Goal: Transaction & Acquisition: Obtain resource

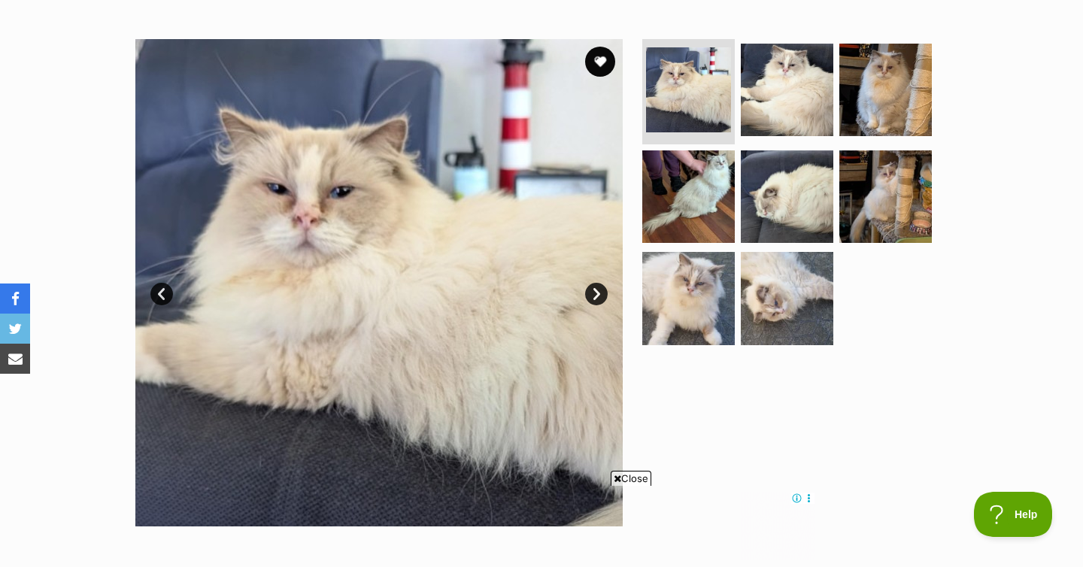
scroll to position [292, 0]
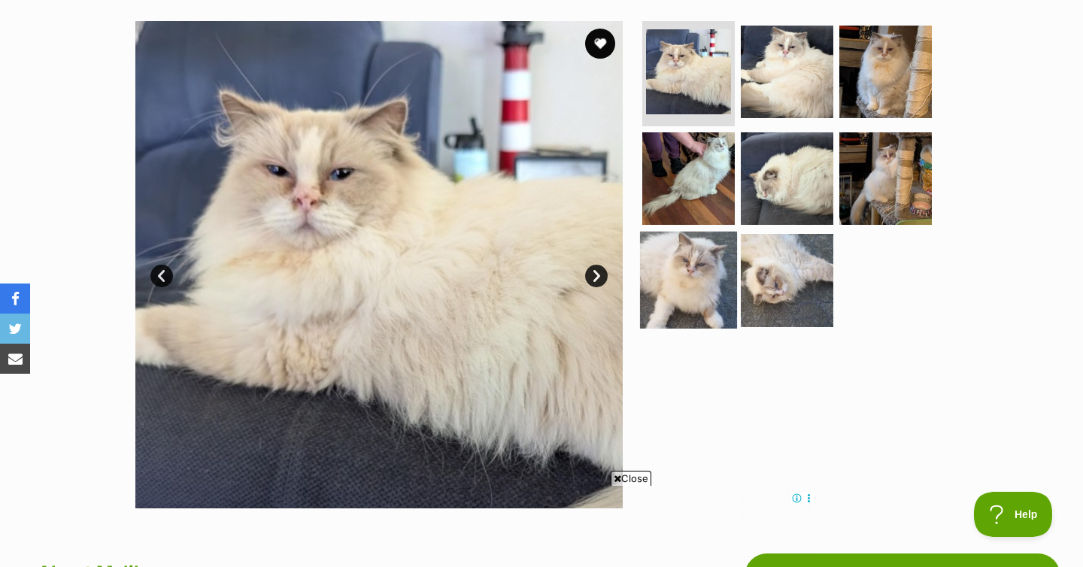
click at [673, 270] on img at bounding box center [688, 280] width 97 height 97
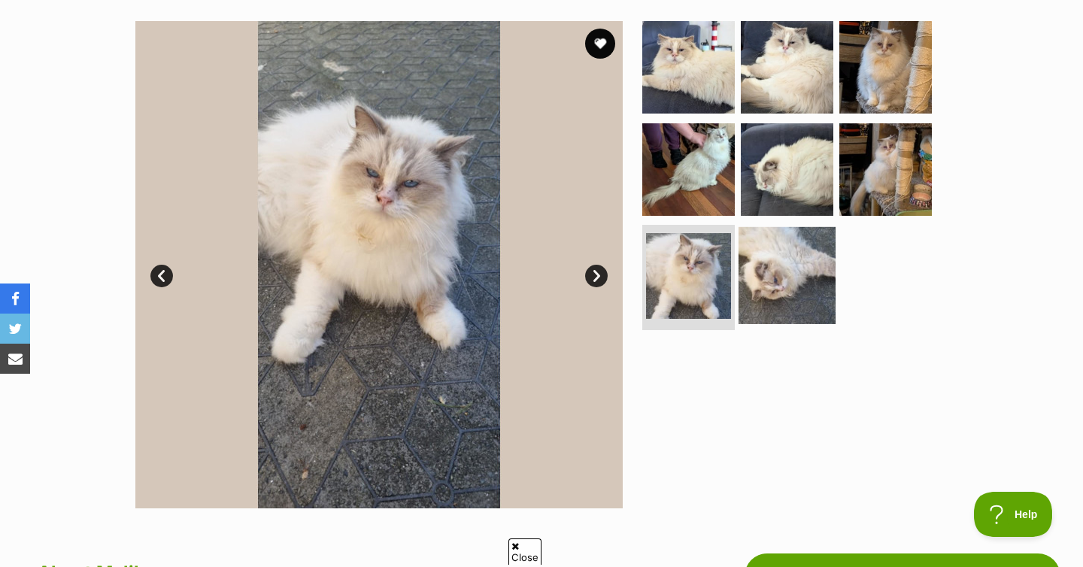
scroll to position [0, 0]
click at [787, 289] on img at bounding box center [787, 275] width 97 height 97
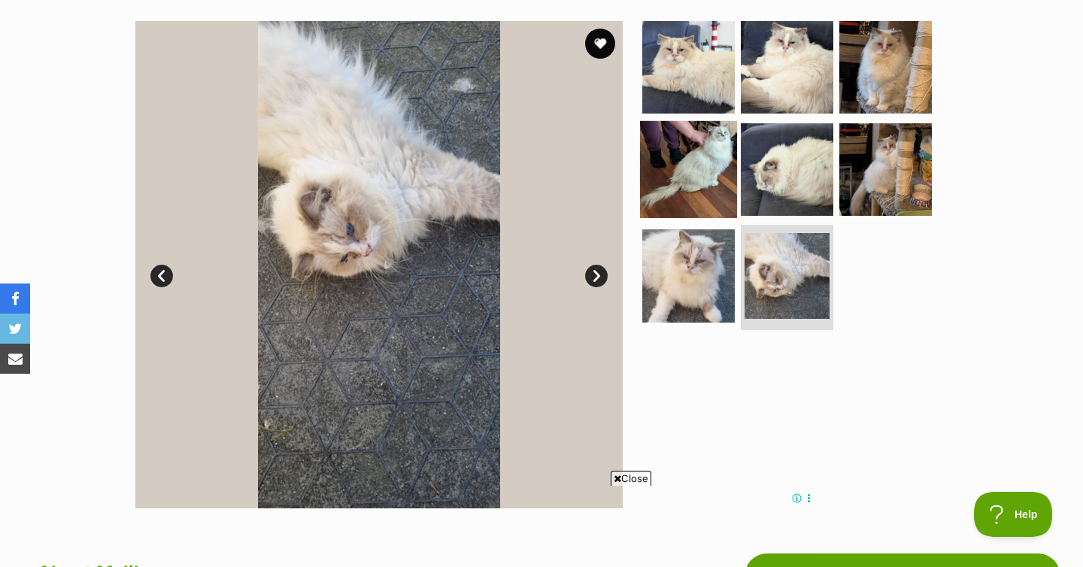
click at [711, 160] on img at bounding box center [688, 168] width 97 height 97
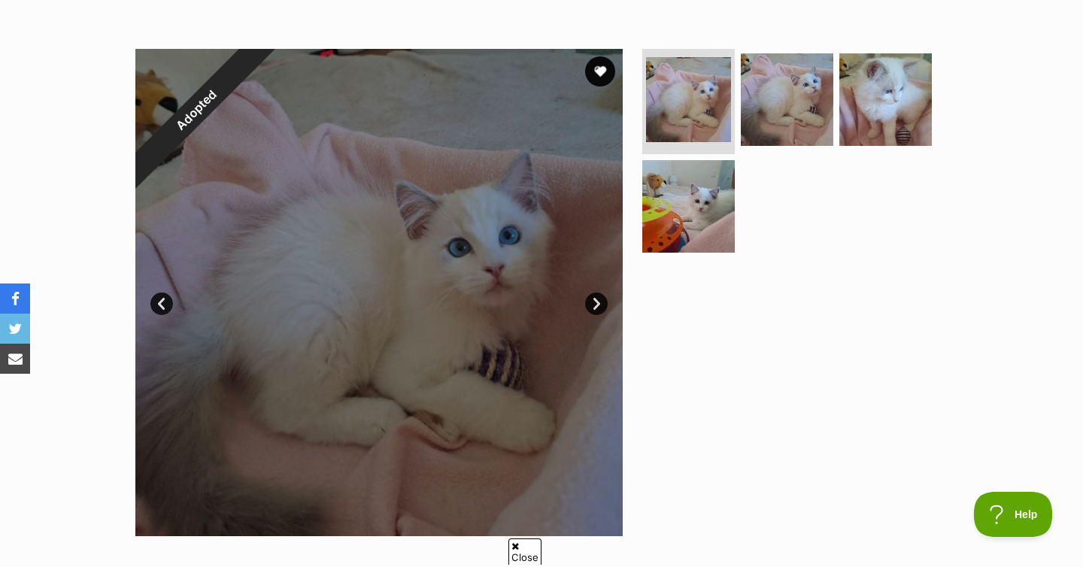
click at [594, 306] on link "Next" at bounding box center [596, 304] width 23 height 23
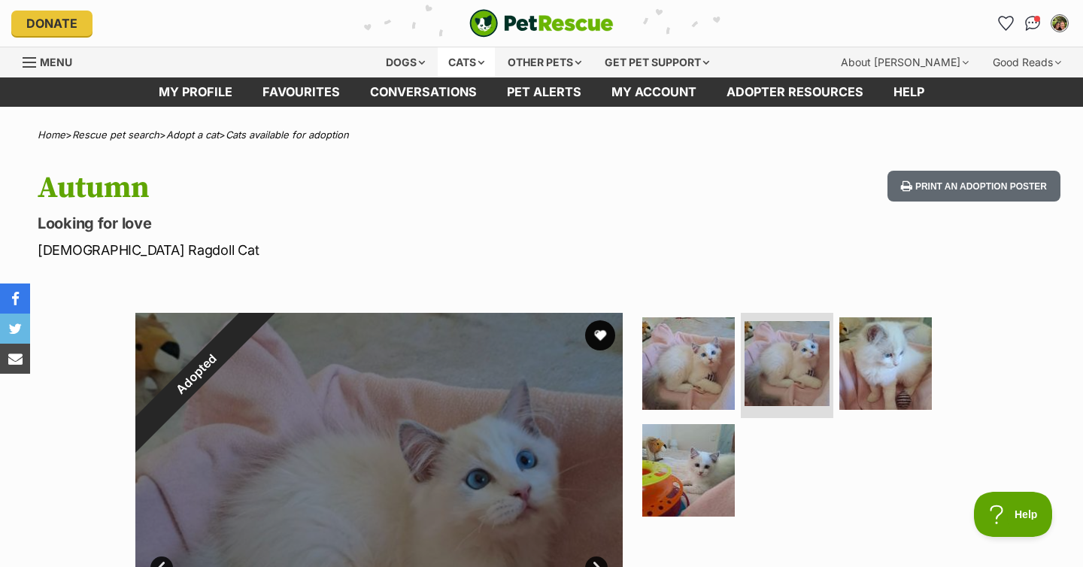
click at [473, 62] on div "Cats" at bounding box center [466, 62] width 57 height 30
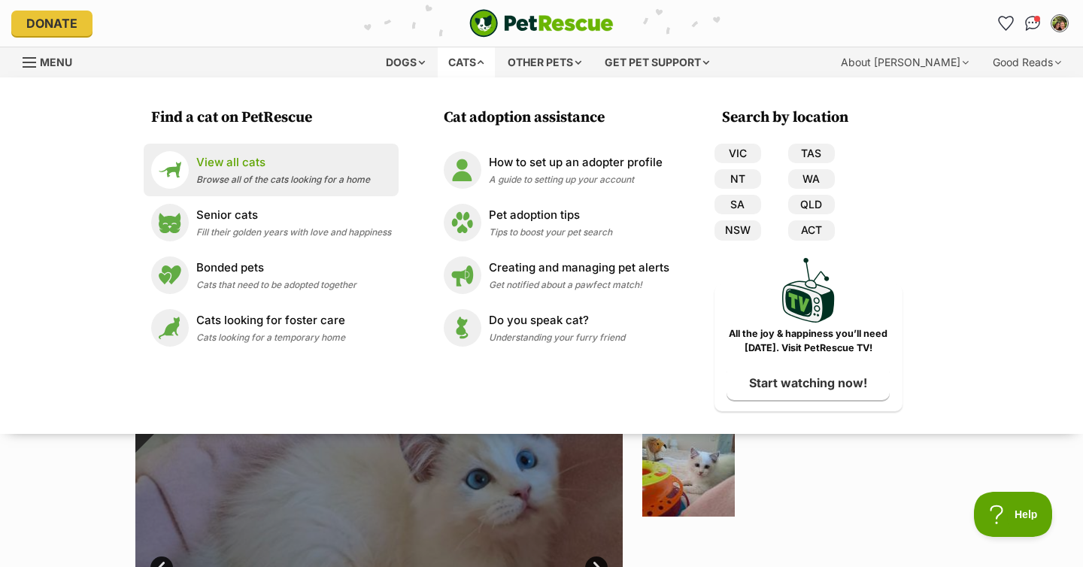
click at [238, 169] on p "View all cats" at bounding box center [283, 162] width 174 height 17
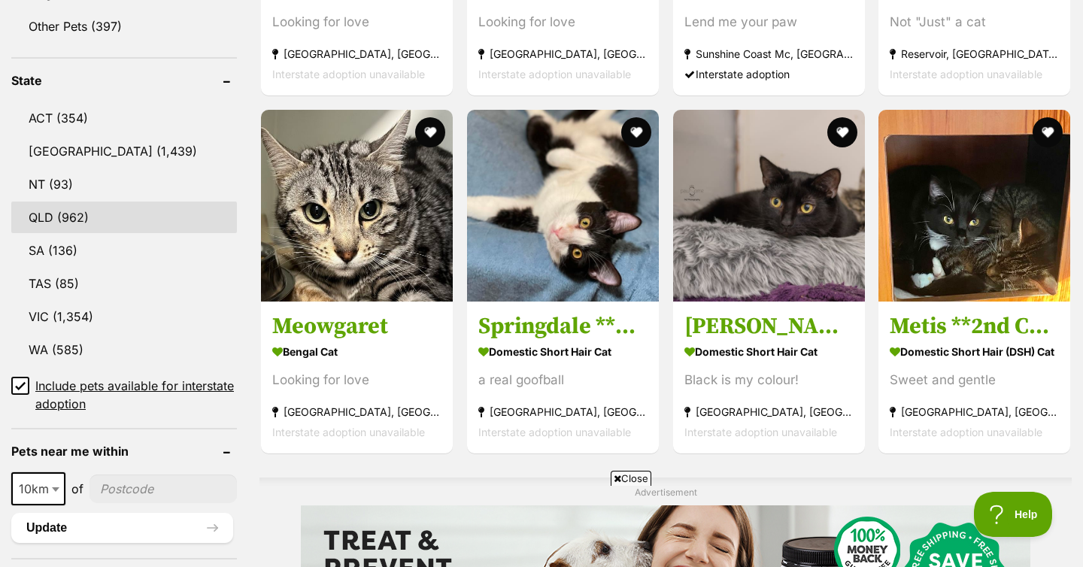
click at [72, 224] on link "QLD (962)" at bounding box center [124, 218] width 226 height 32
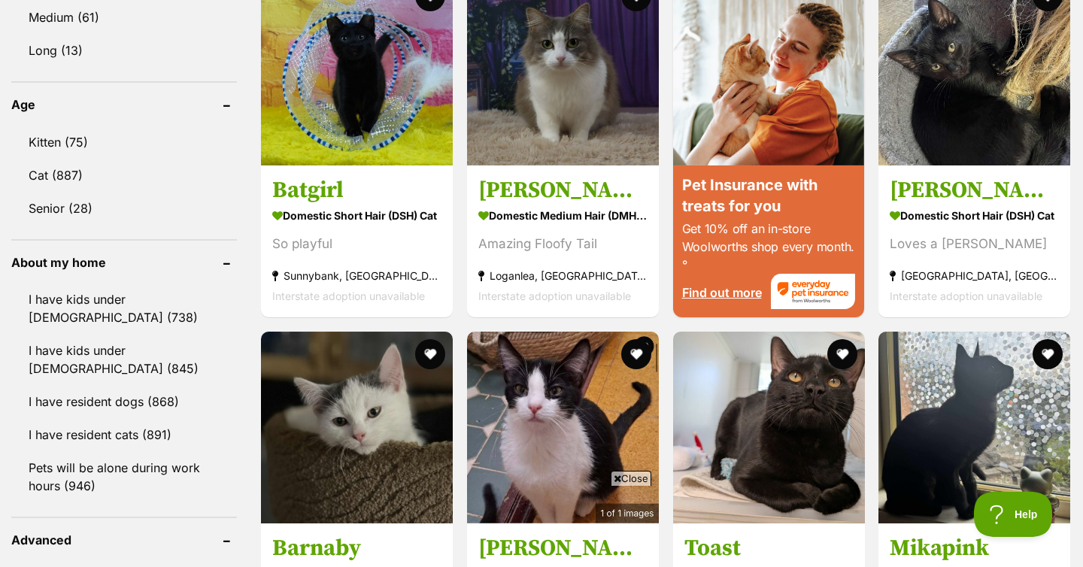
scroll to position [1498, 0]
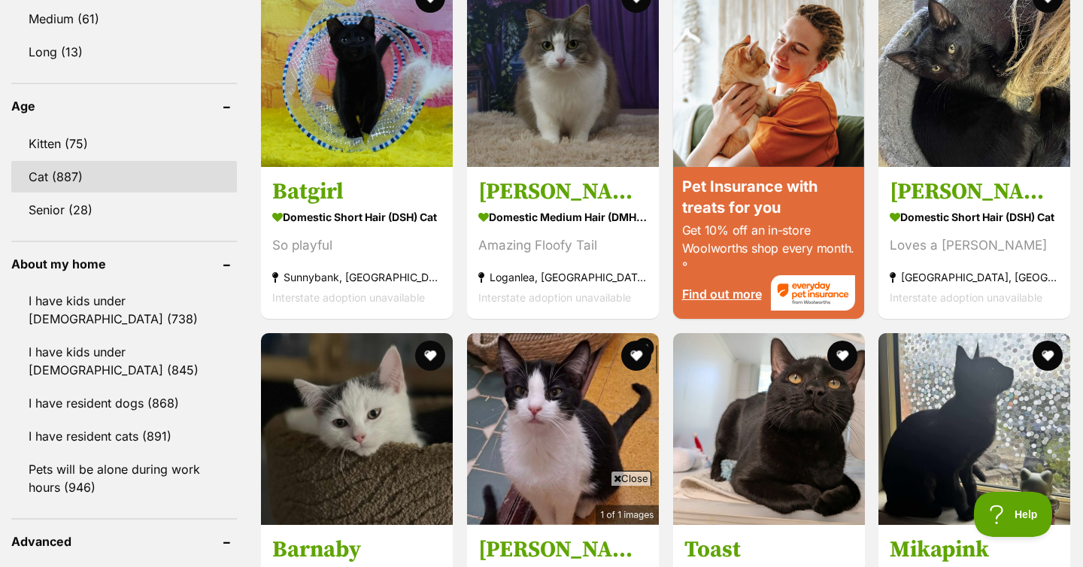
click at [93, 180] on link "Cat (887)" at bounding box center [124, 177] width 226 height 32
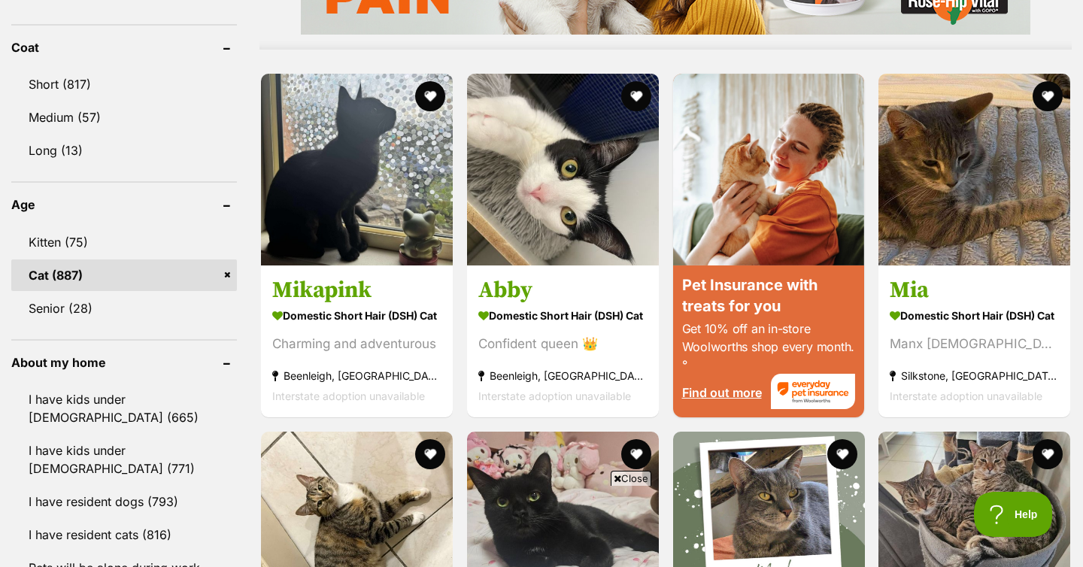
scroll to position [1395, 0]
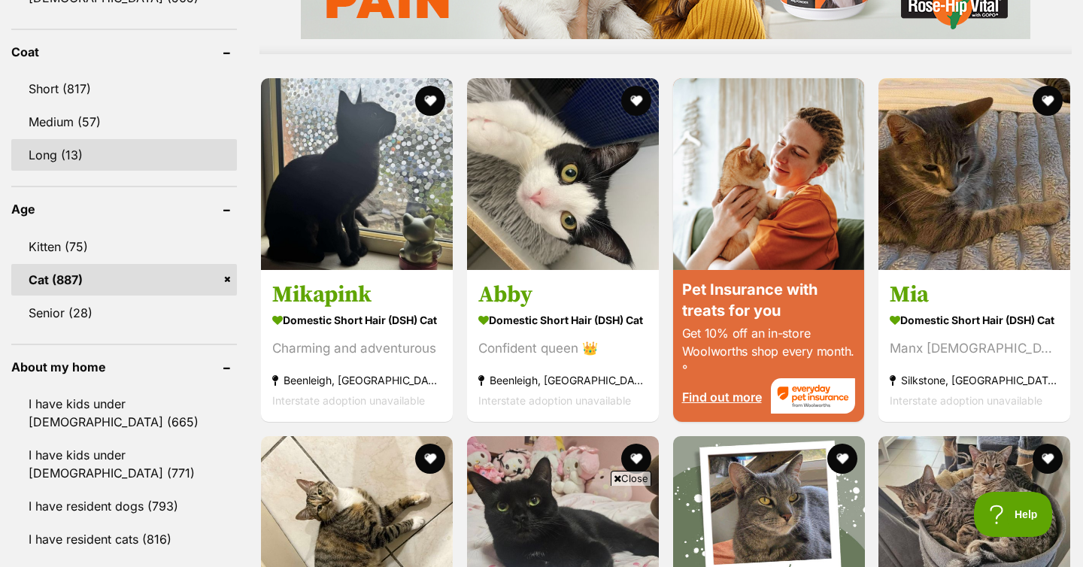
click at [101, 147] on link "Long (13)" at bounding box center [124, 155] width 226 height 32
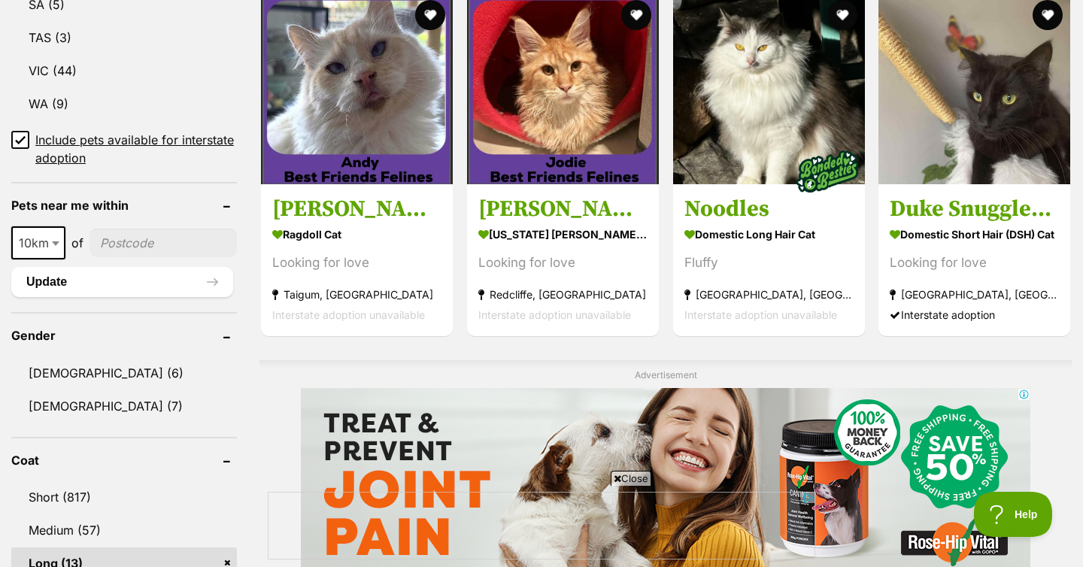
scroll to position [689, 0]
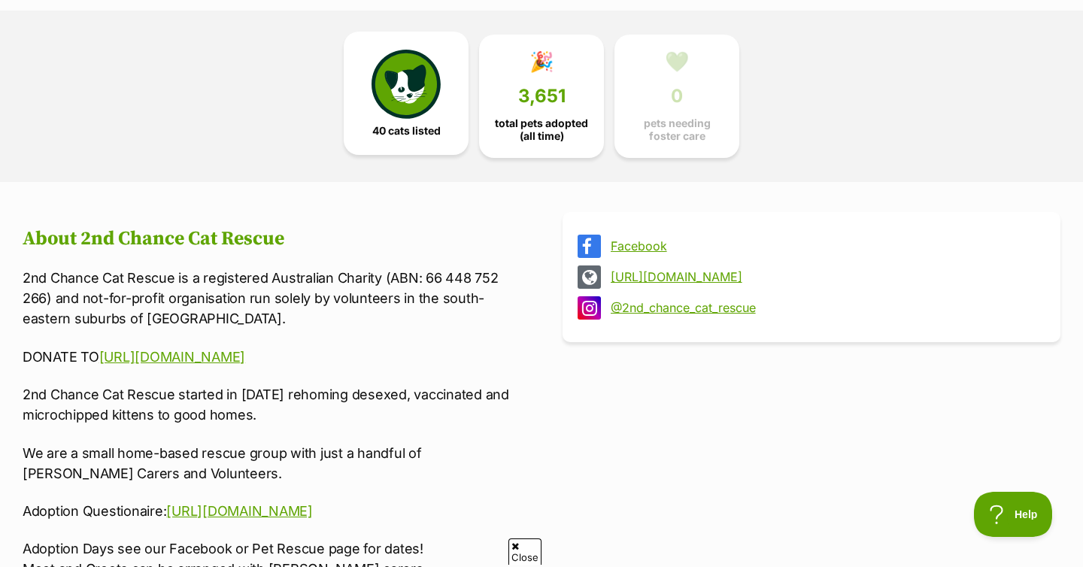
click at [412, 117] on img at bounding box center [406, 84] width 69 height 69
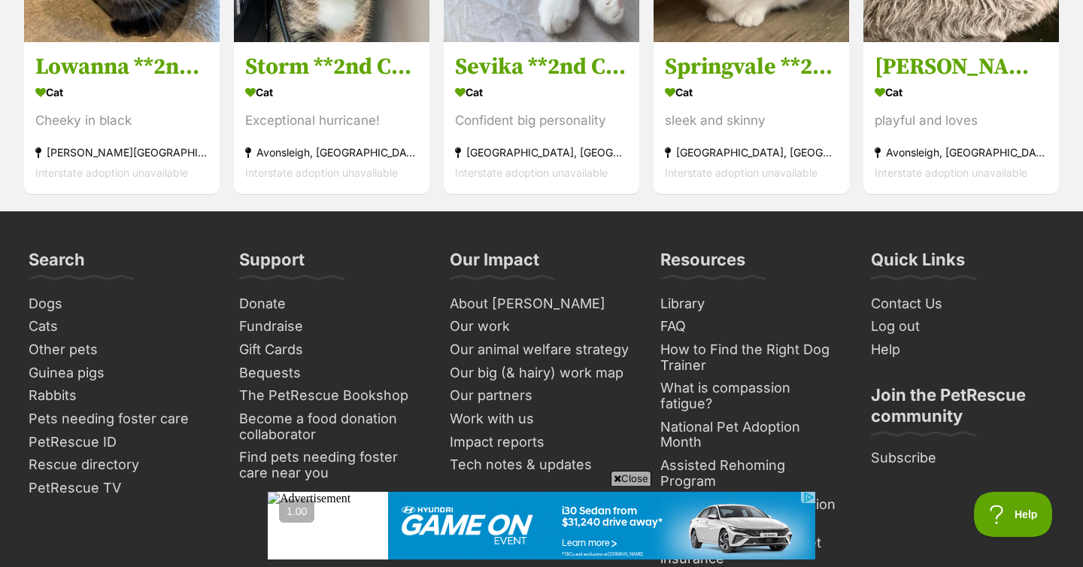
scroll to position [4471, 0]
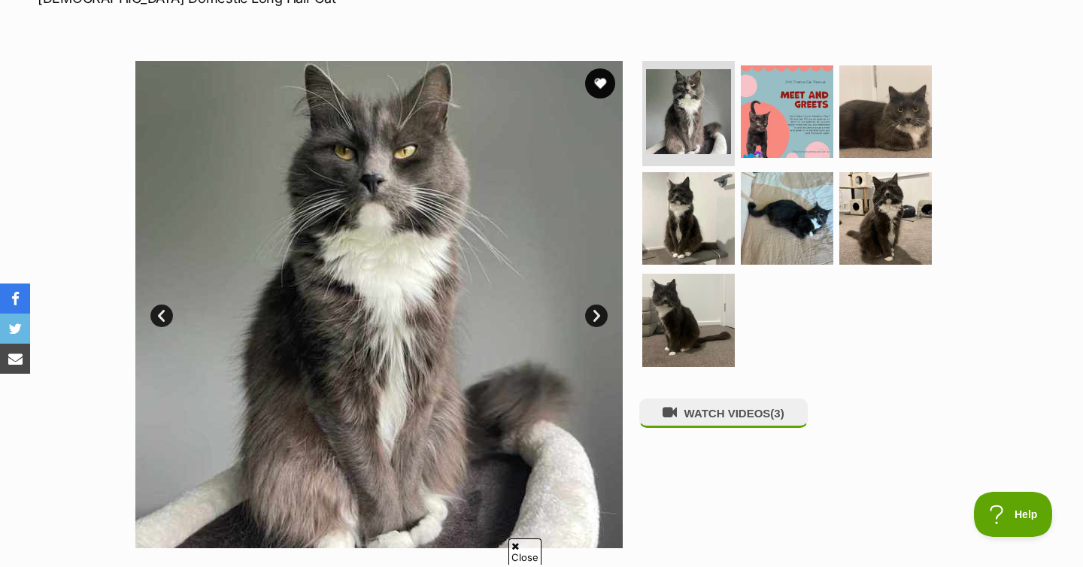
scroll to position [208, 0]
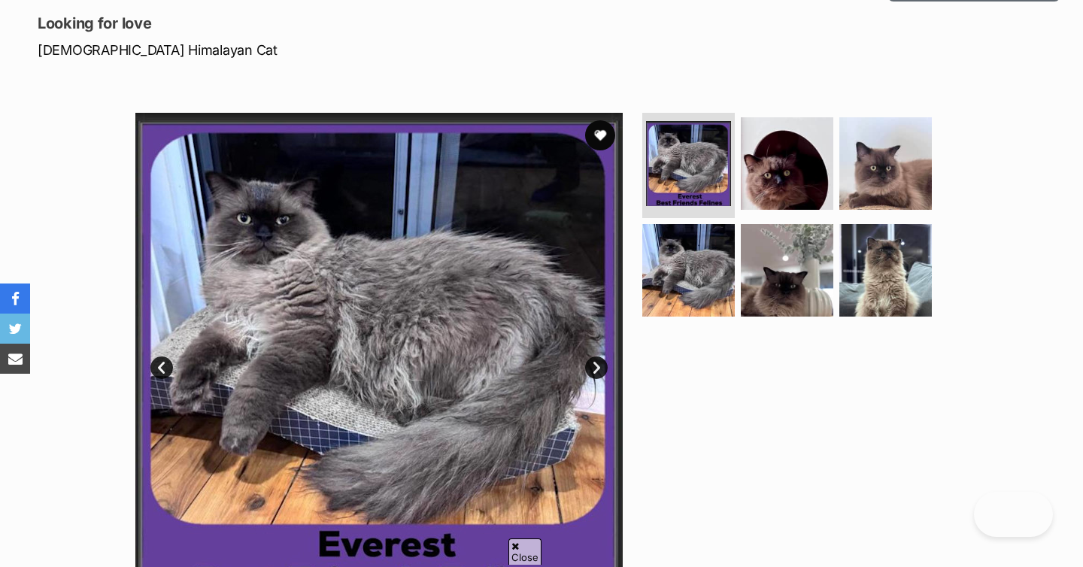
click at [593, 373] on link "Next" at bounding box center [596, 368] width 23 height 23
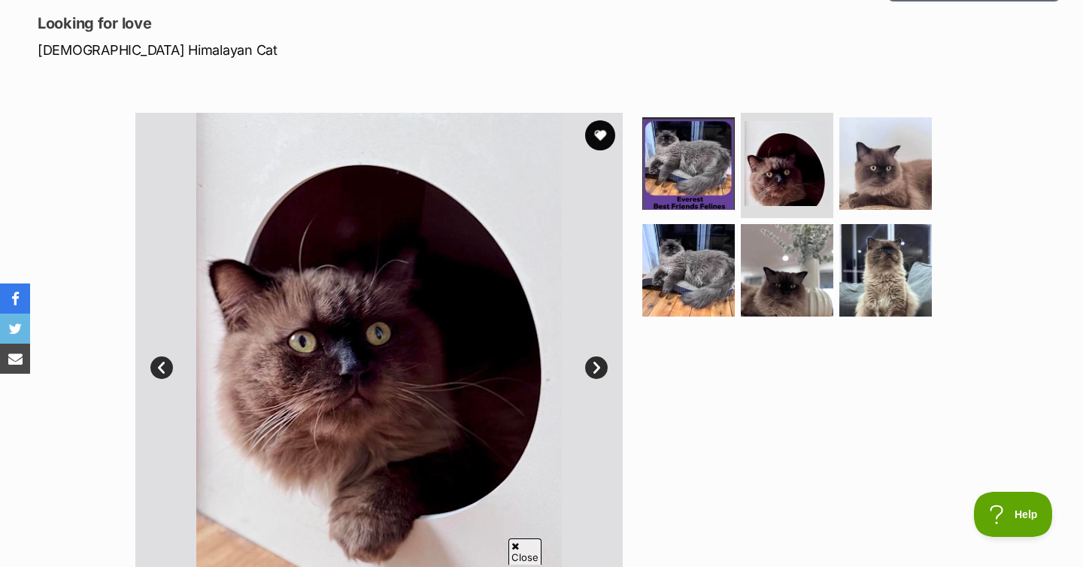
click at [593, 373] on link "Next" at bounding box center [596, 368] width 23 height 23
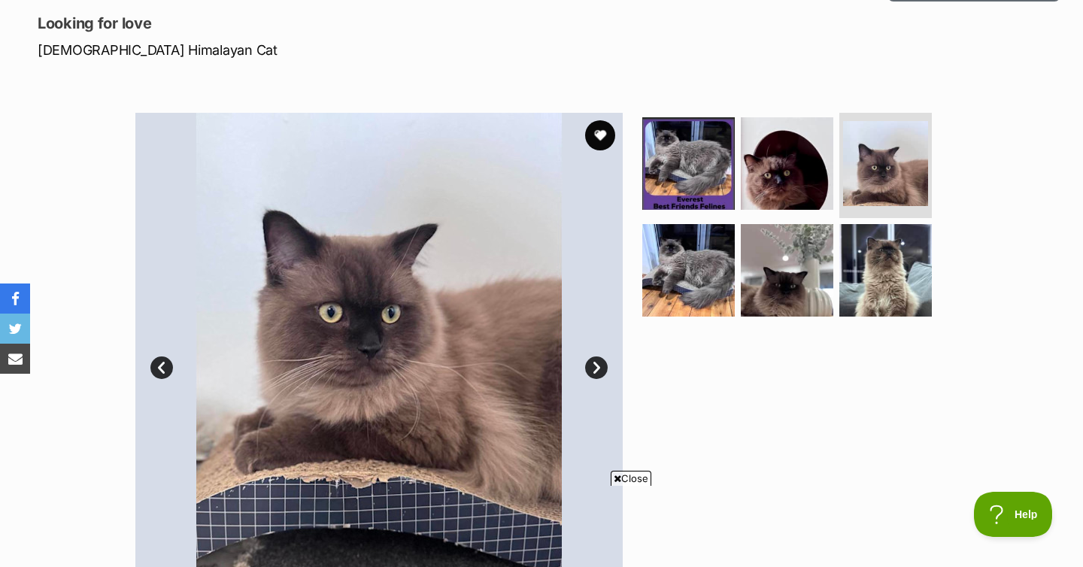
click at [593, 373] on link "Next" at bounding box center [596, 368] width 23 height 23
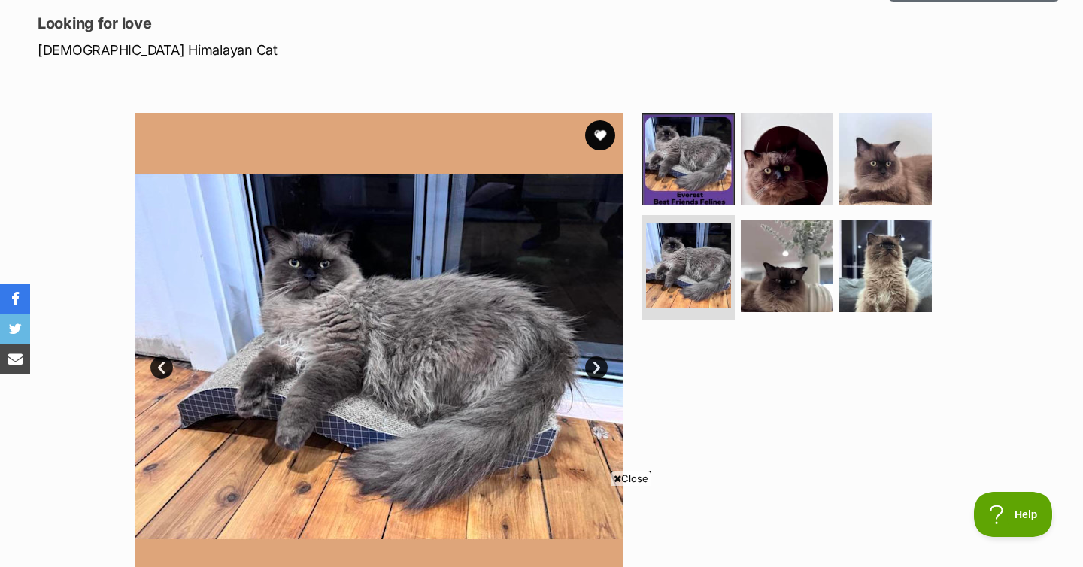
click at [593, 373] on link "Next" at bounding box center [596, 368] width 23 height 23
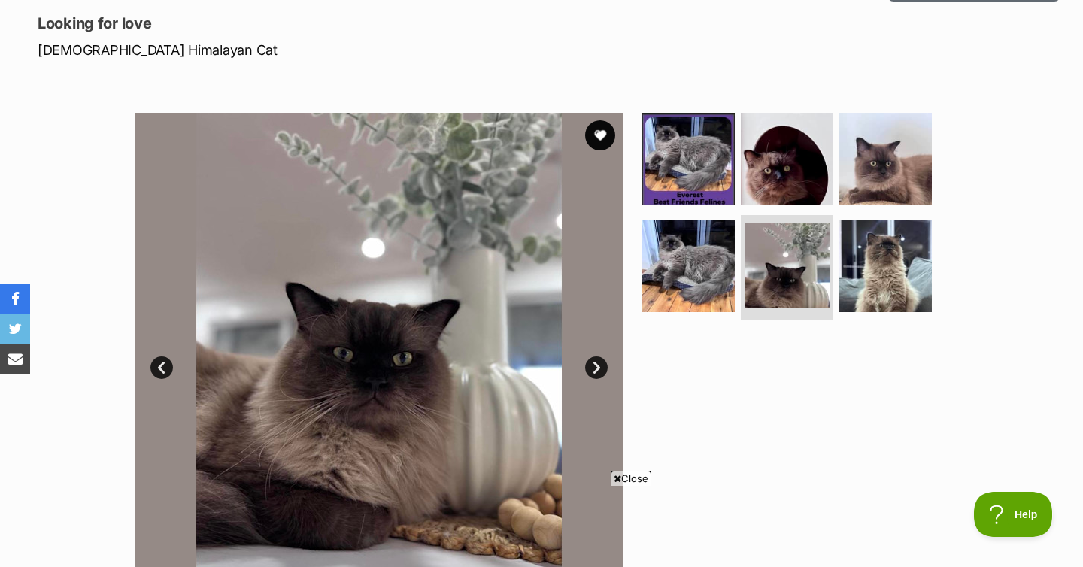
click at [593, 373] on link "Next" at bounding box center [596, 368] width 23 height 23
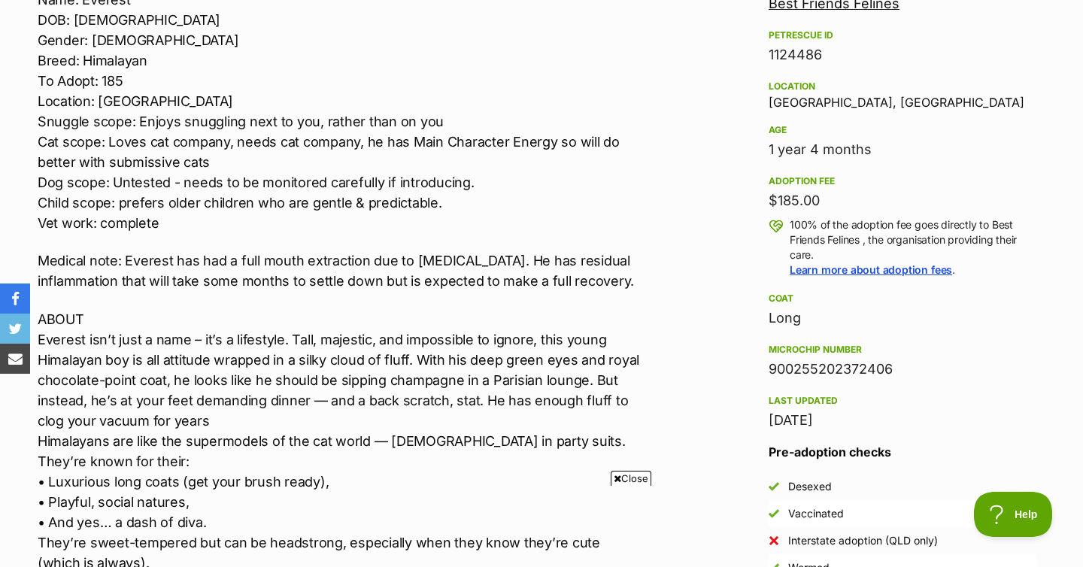
scroll to position [934, 0]
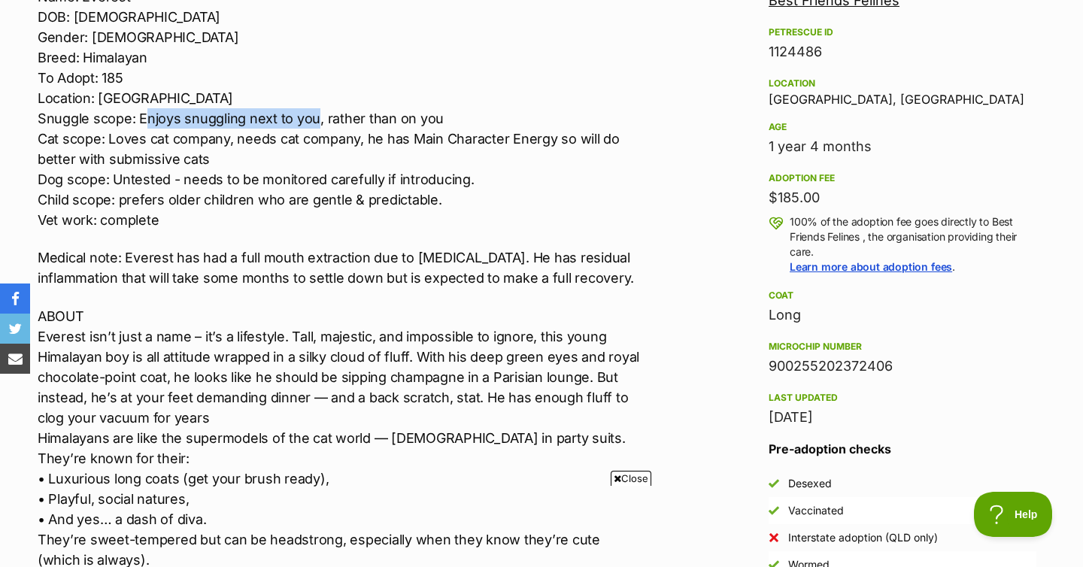
drag, startPoint x: 144, startPoint y: 120, endPoint x: 317, endPoint y: 120, distance: 173.8
click at [317, 120] on p "ADOPTION PROFILE Name: Everest DOB: 20/05/2024 Gender: Male Breed: Himalayan To…" at bounding box center [342, 98] width 608 height 264
click at [358, 198] on p "ADOPTION PROFILE Name: Everest DOB: 20/05/2024 Gender: Male Breed: Himalayan To…" at bounding box center [342, 98] width 608 height 264
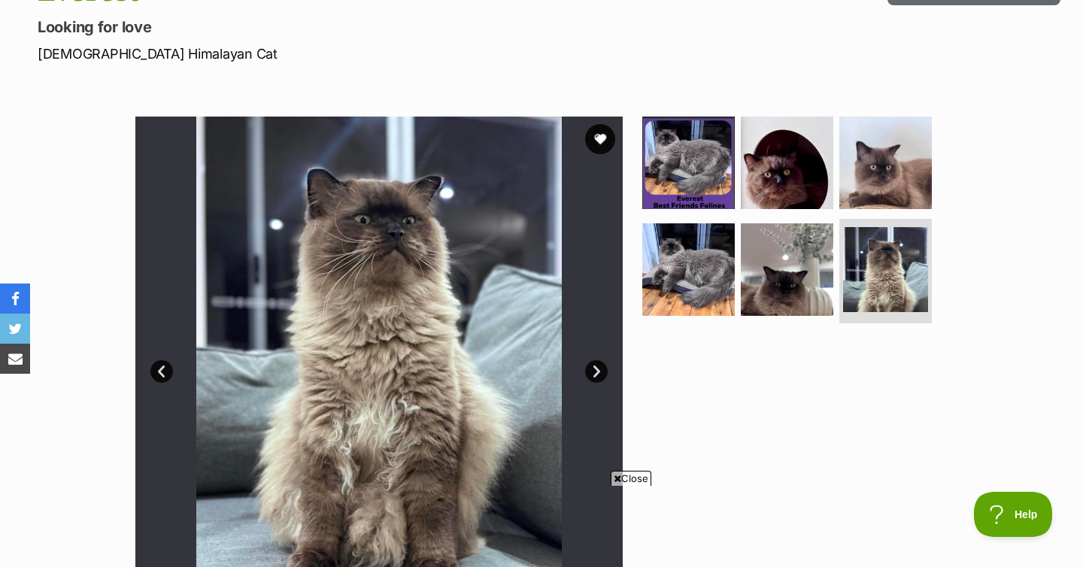
scroll to position [172, 0]
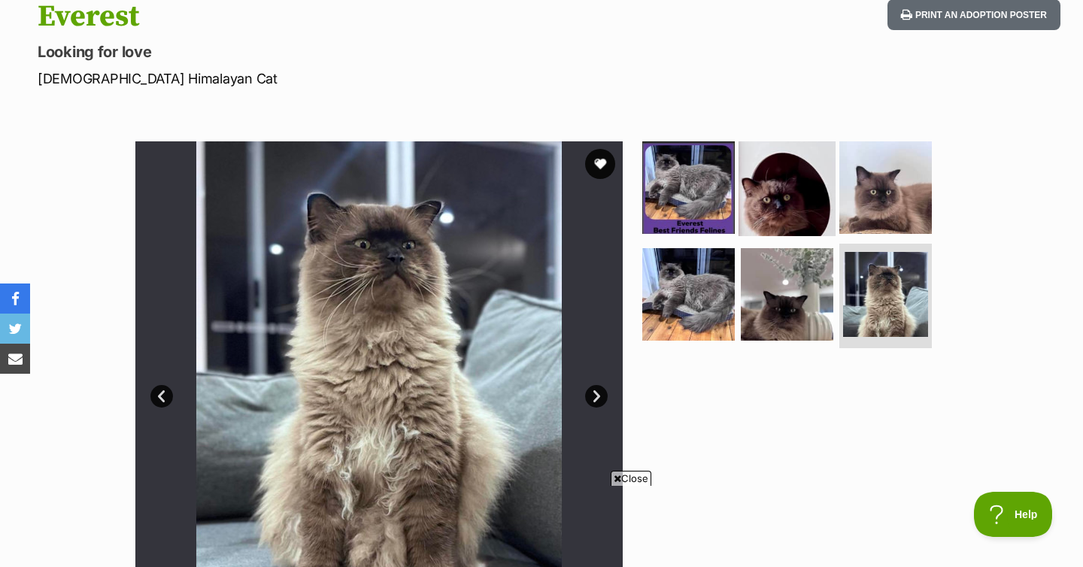
click at [768, 189] on img at bounding box center [787, 187] width 97 height 97
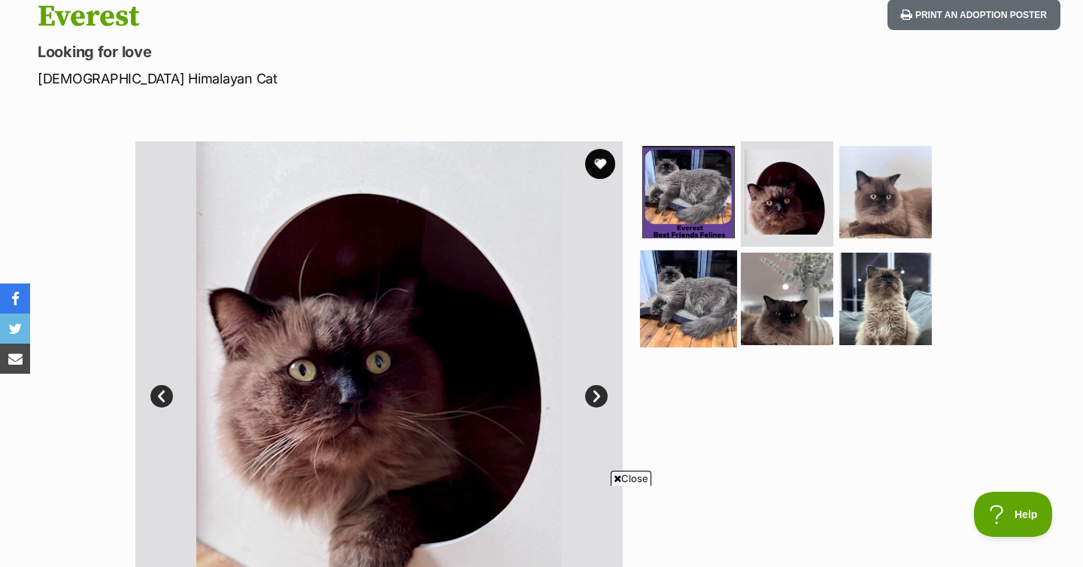
click at [712, 271] on img at bounding box center [688, 298] width 97 height 97
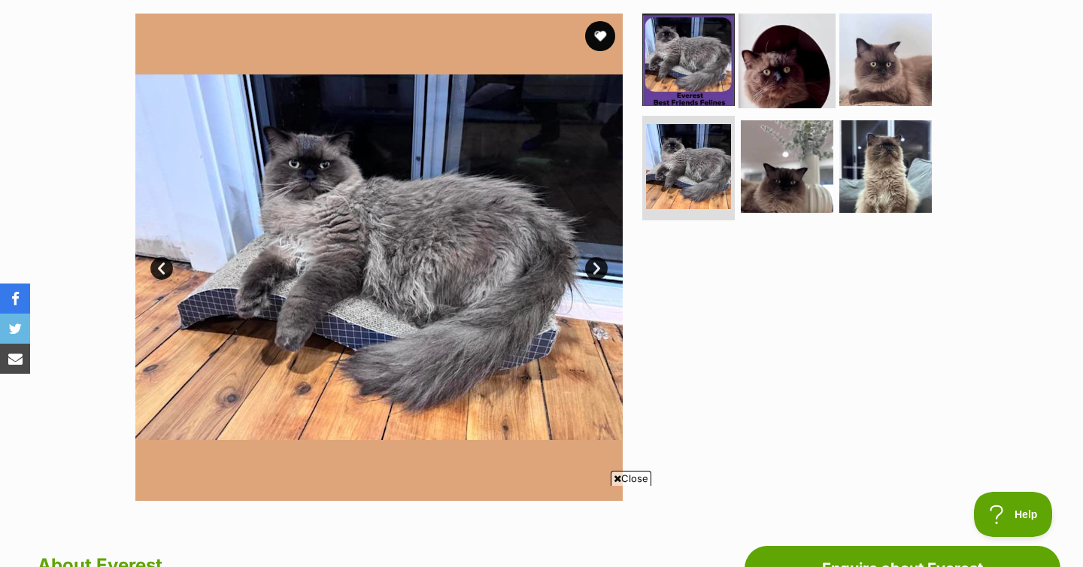
scroll to position [202, 0]
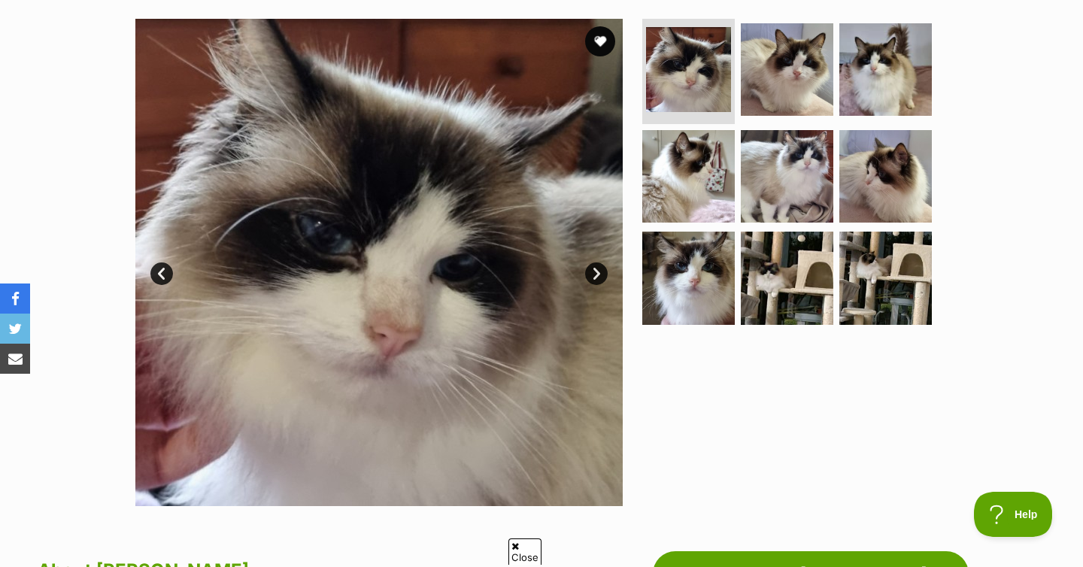
click at [599, 272] on link "Next" at bounding box center [596, 274] width 23 height 23
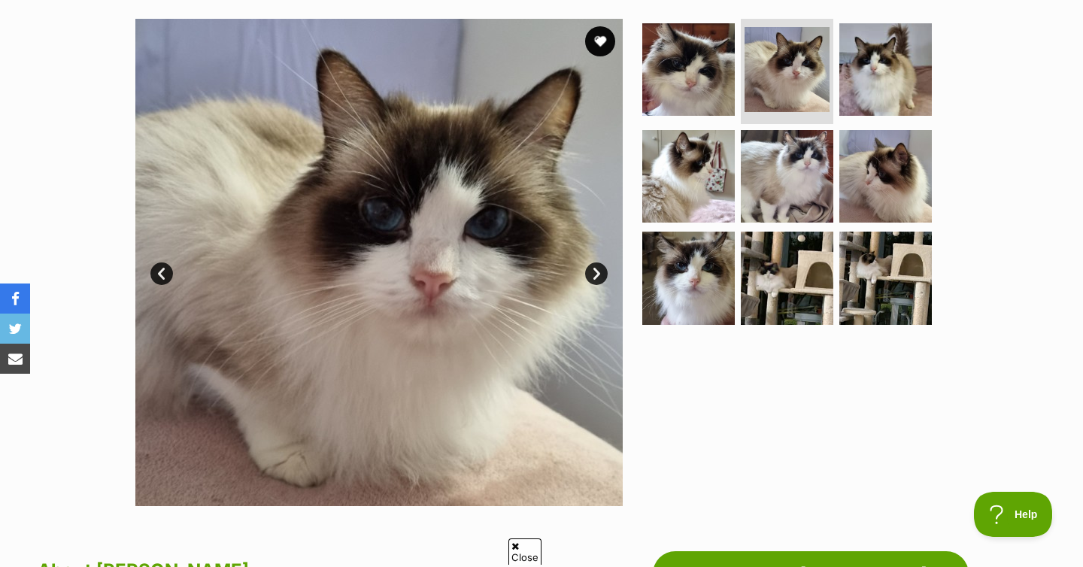
click at [599, 272] on link "Next" at bounding box center [596, 274] width 23 height 23
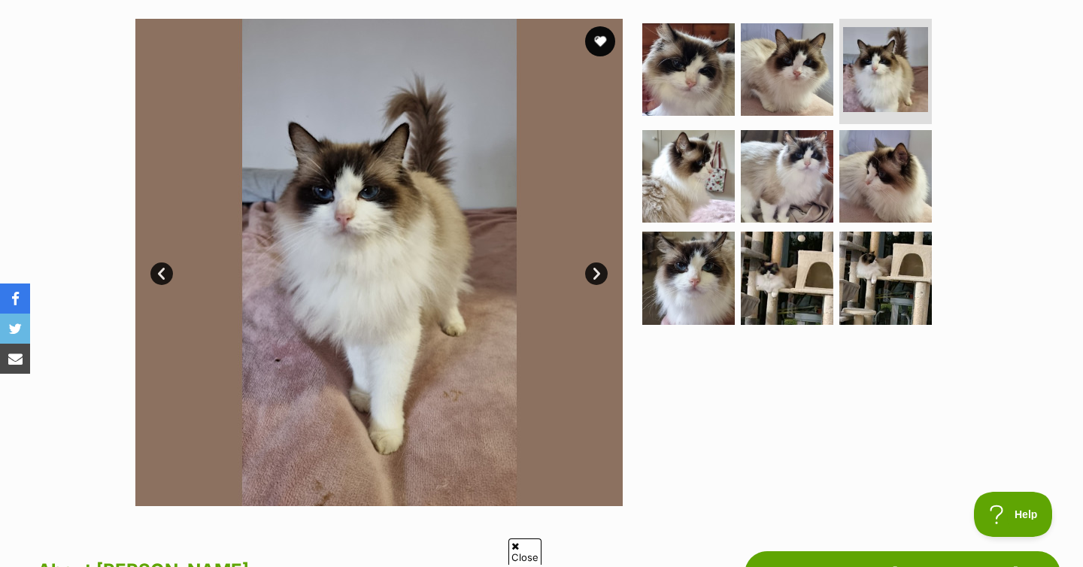
click at [599, 272] on link "Next" at bounding box center [596, 274] width 23 height 23
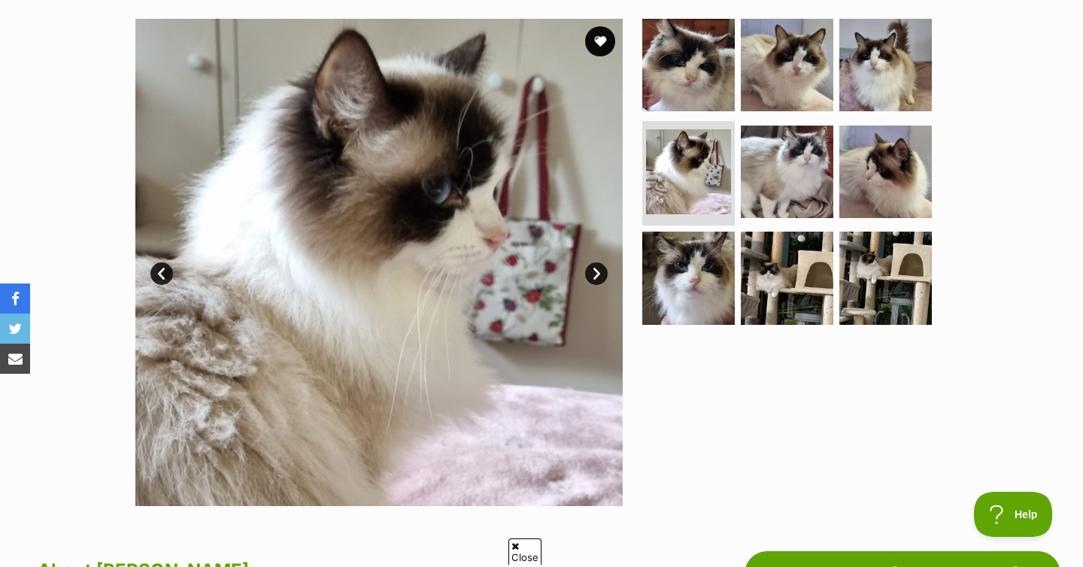
click at [599, 272] on link "Next" at bounding box center [596, 274] width 23 height 23
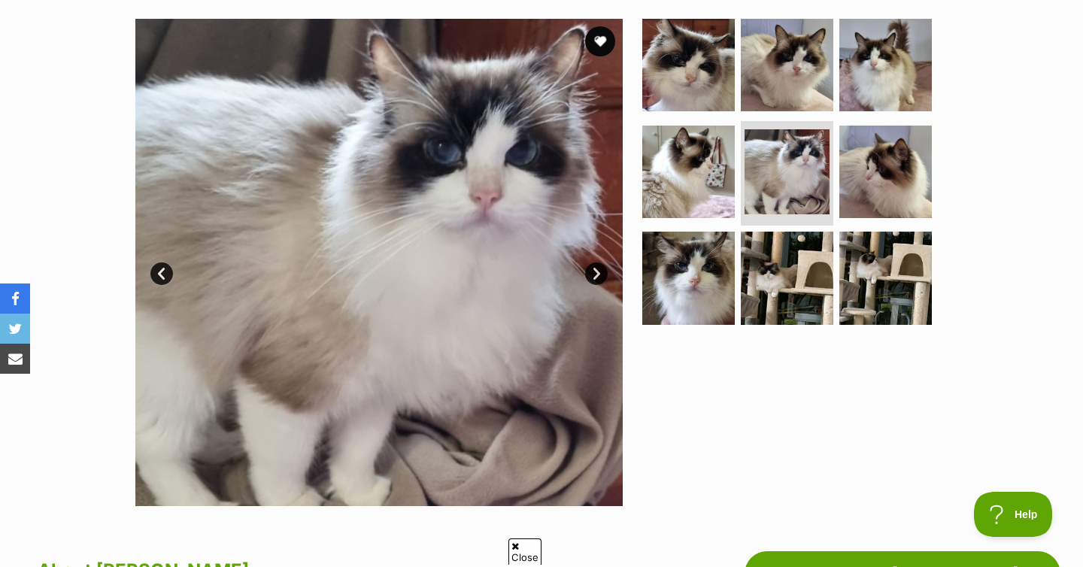
click at [599, 272] on link "Next" at bounding box center [596, 274] width 23 height 23
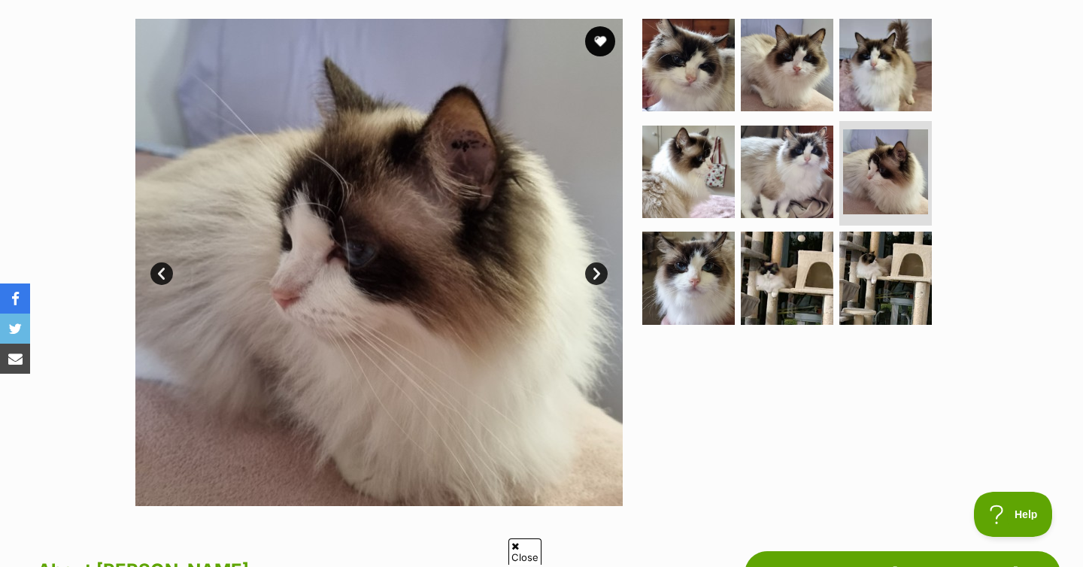
click at [599, 272] on link "Next" at bounding box center [596, 274] width 23 height 23
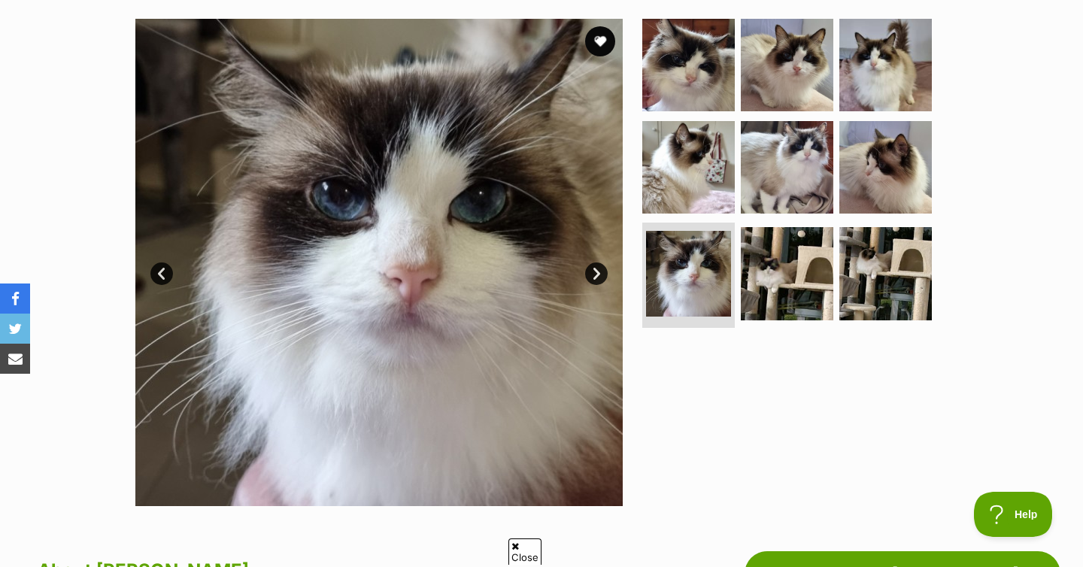
click at [599, 272] on link "Next" at bounding box center [596, 274] width 23 height 23
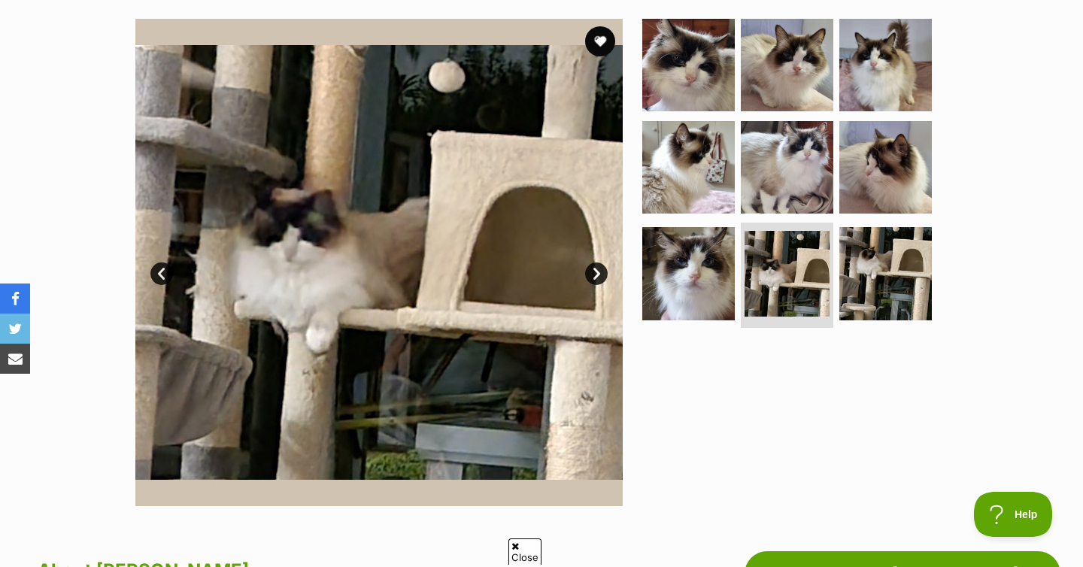
click at [599, 272] on link "Next" at bounding box center [596, 274] width 23 height 23
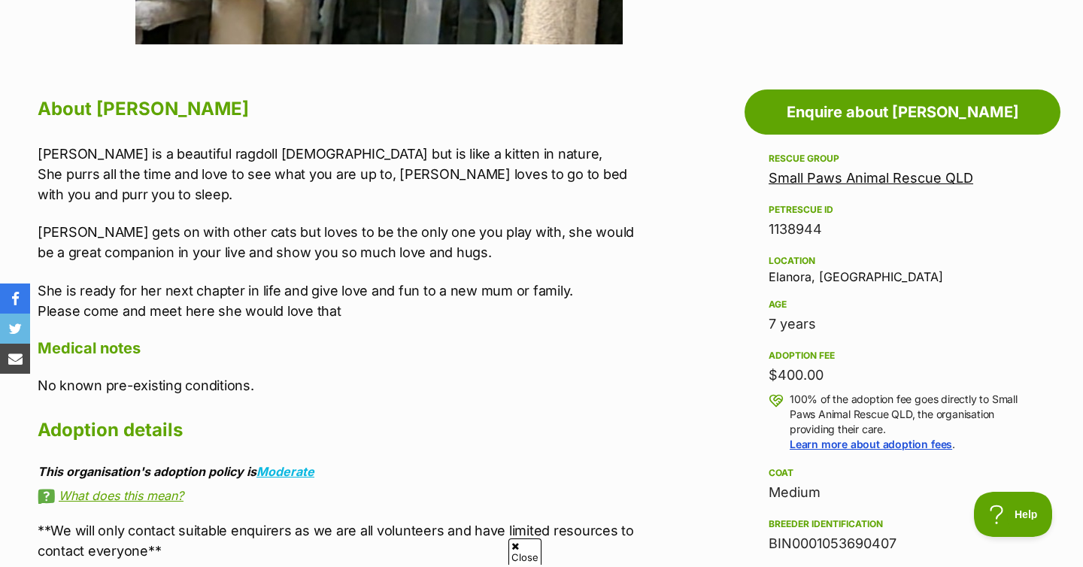
scroll to position [758, 0]
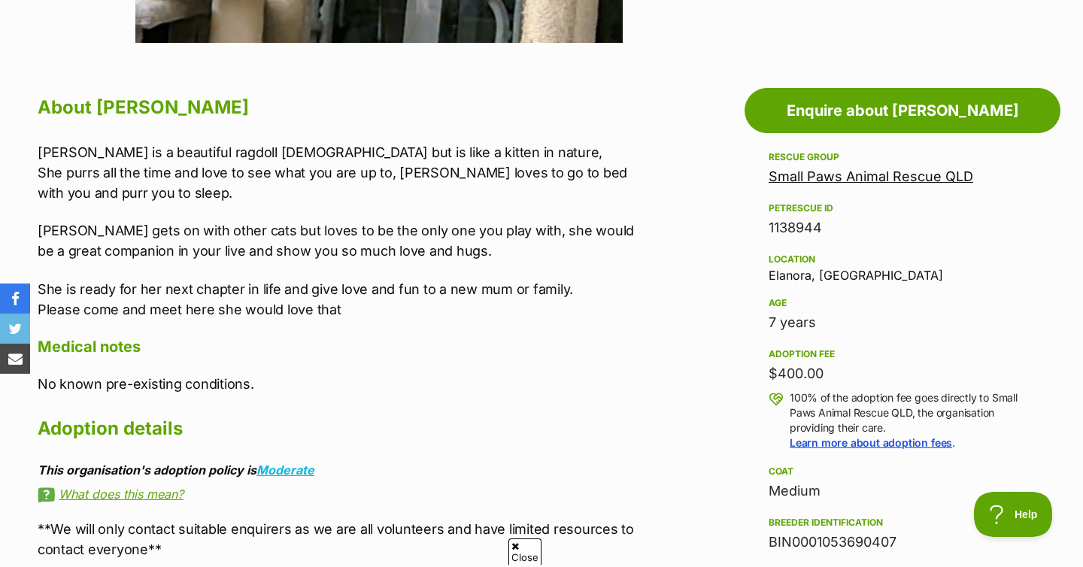
click at [789, 276] on div "Location Elanora, [GEOGRAPHIC_DATA]" at bounding box center [903, 267] width 268 height 32
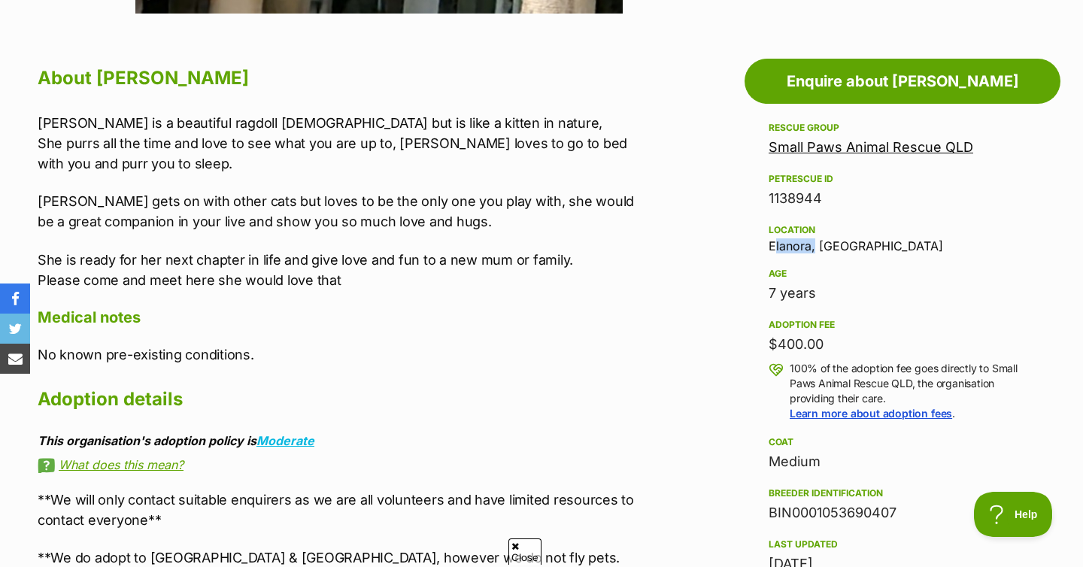
scroll to position [788, 0]
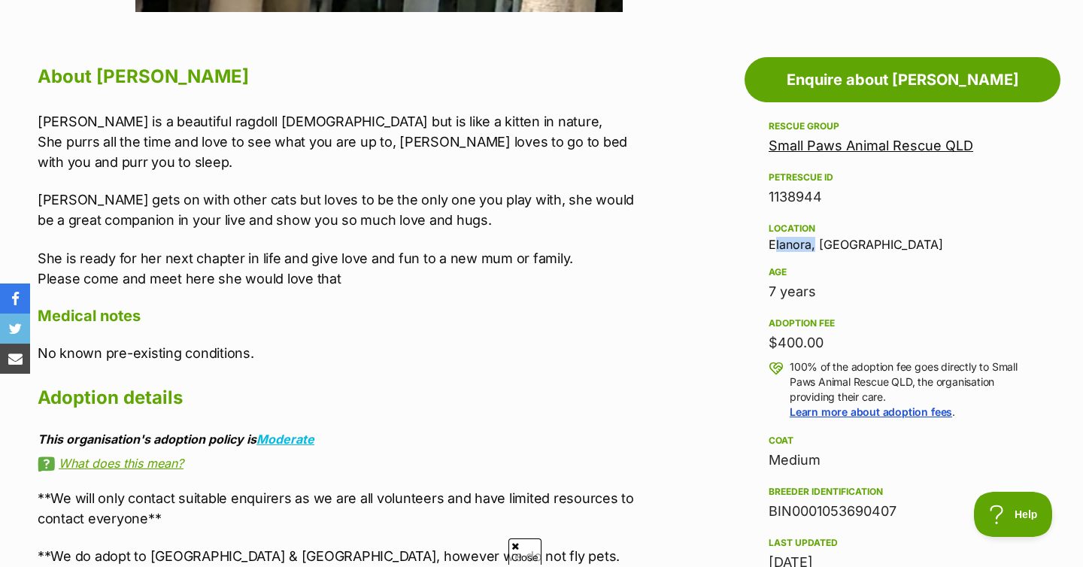
copy div "Elanora"
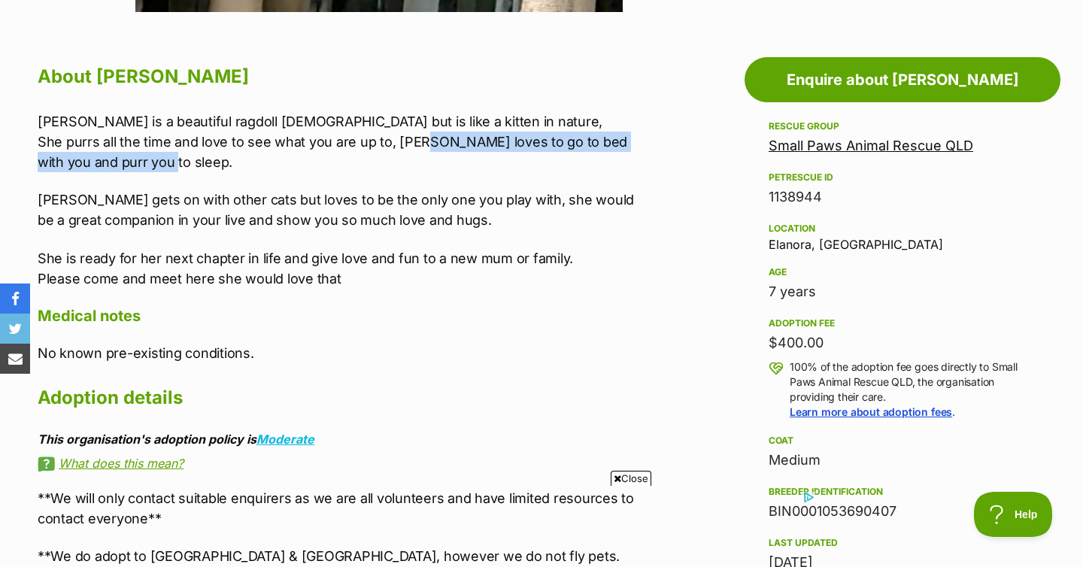
drag, startPoint x: 425, startPoint y: 143, endPoint x: 566, endPoint y: 154, distance: 141.1
click at [566, 154] on p "Abby is a beautiful ragdoll 7years old but is like a kitten in nature, She purr…" at bounding box center [342, 141] width 608 height 61
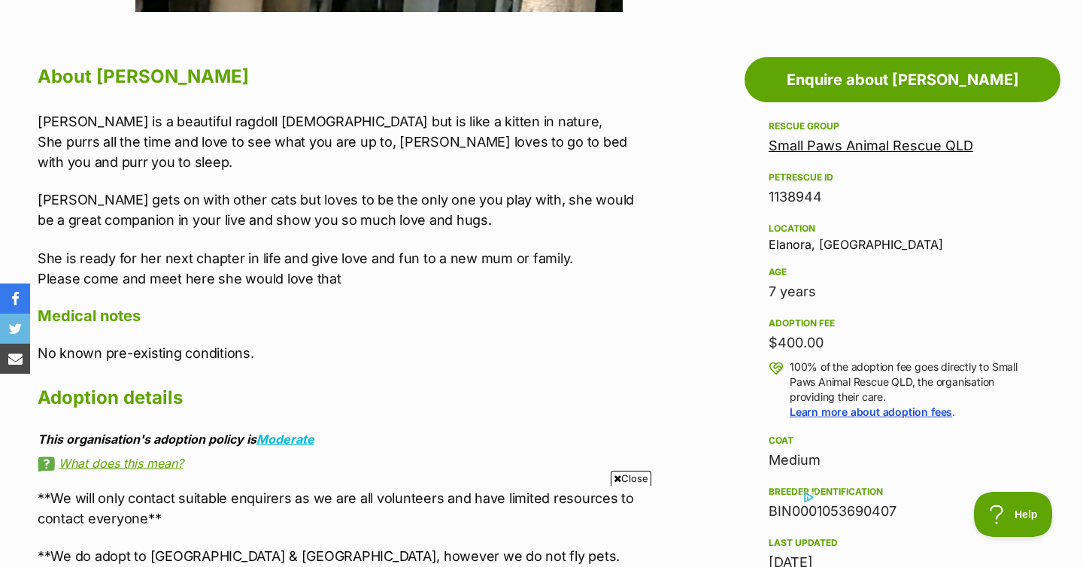
click at [643, 311] on h4 "Medical notes" at bounding box center [342, 316] width 608 height 20
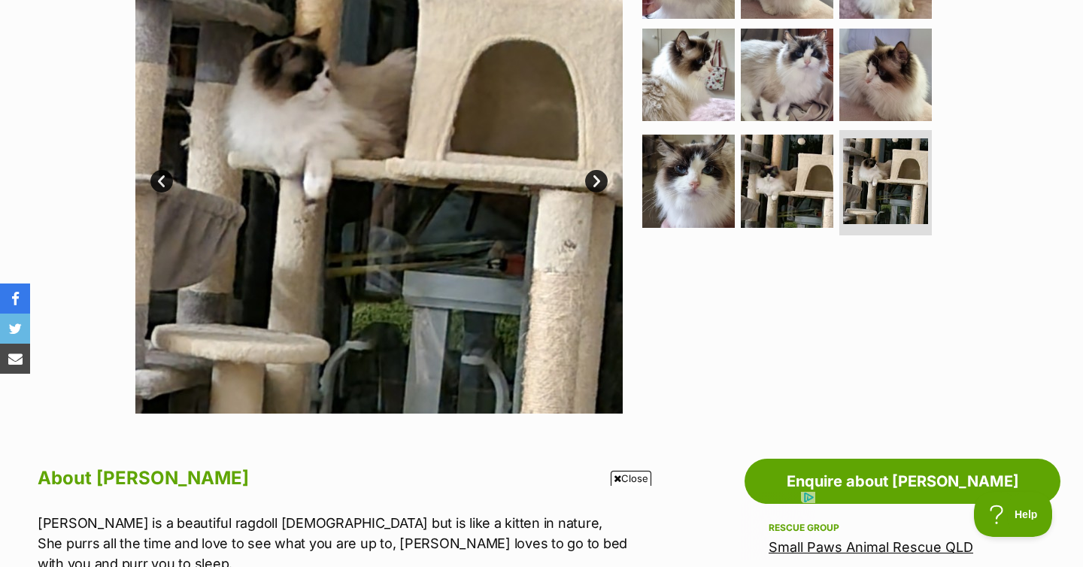
scroll to position [529, 0]
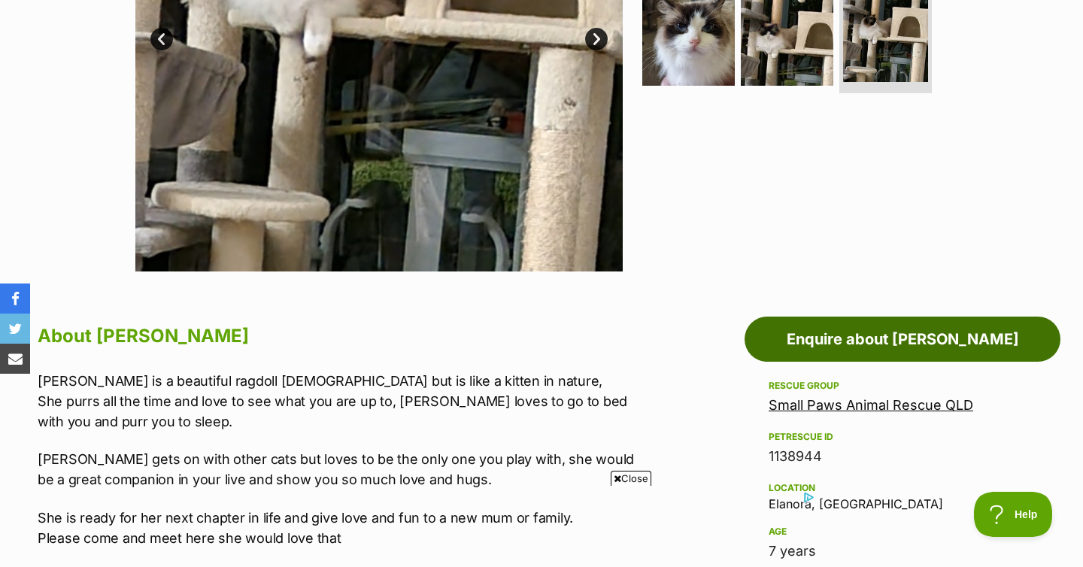
click at [898, 334] on link "Enquire about [PERSON_NAME]" at bounding box center [903, 339] width 316 height 45
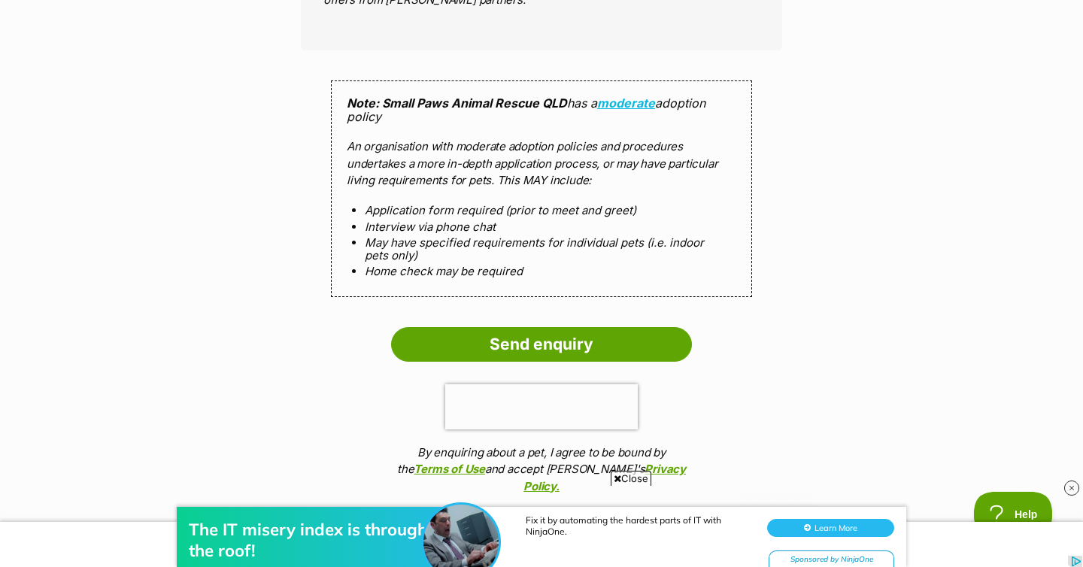
scroll to position [1504, 0]
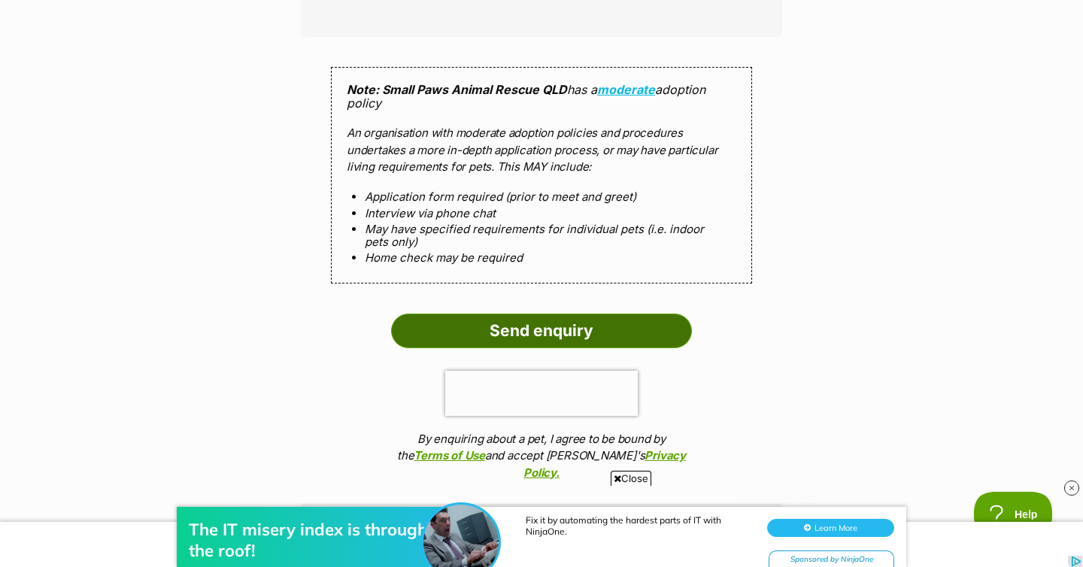
click at [520, 317] on input "Send enquiry" at bounding box center [541, 331] width 301 height 35
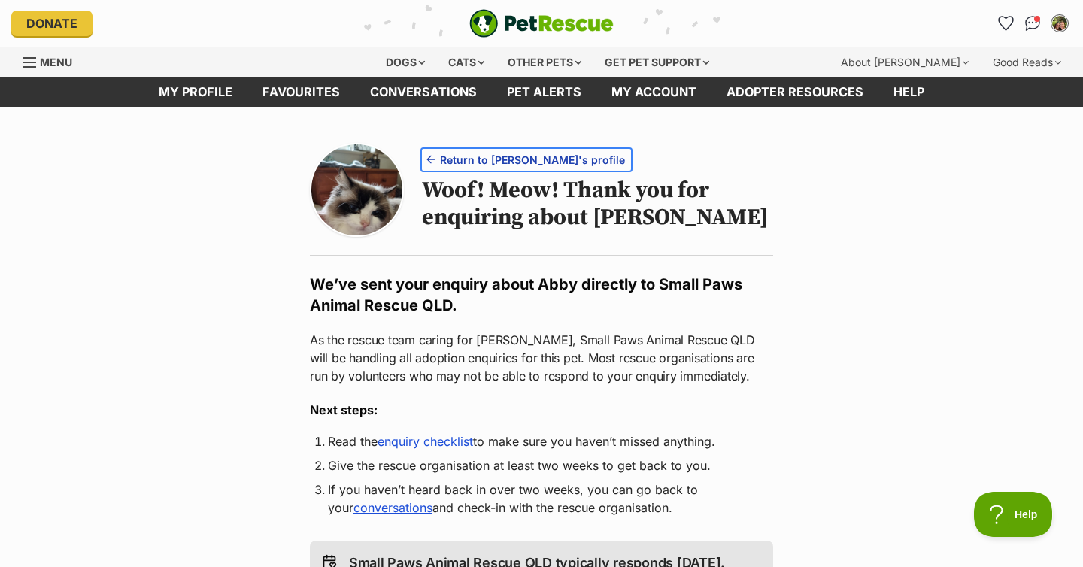
click at [512, 156] on span "Return to Abby's profile" at bounding box center [532, 160] width 185 height 16
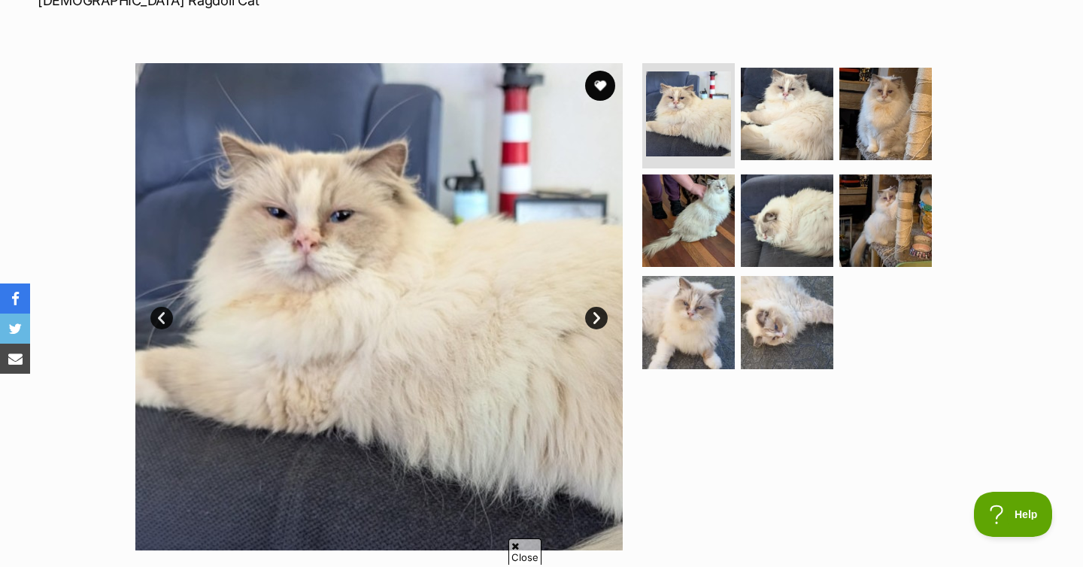
scroll to position [257, 0]
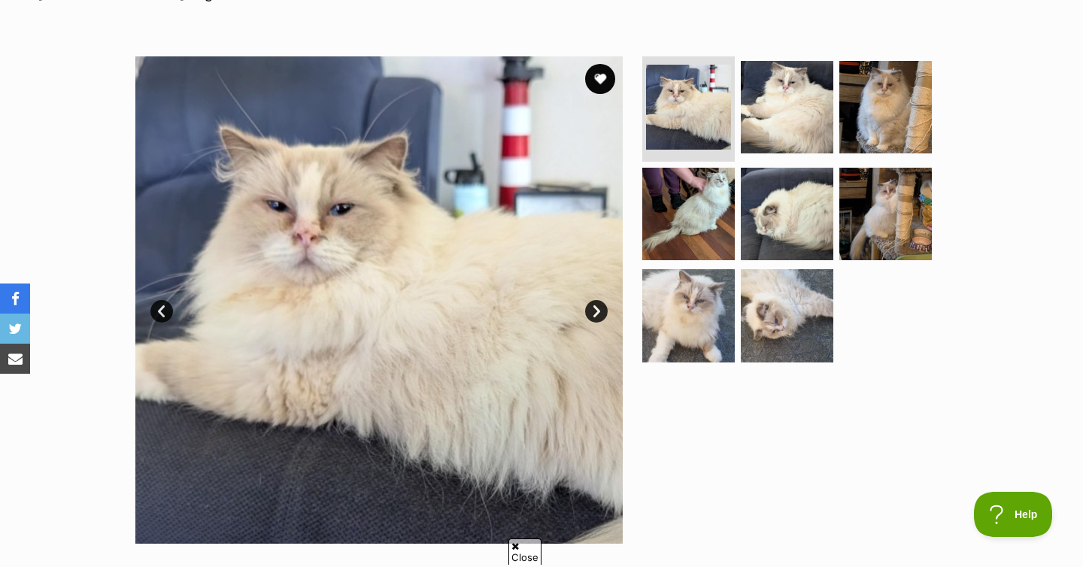
click at [590, 303] on link "Next" at bounding box center [596, 311] width 23 height 23
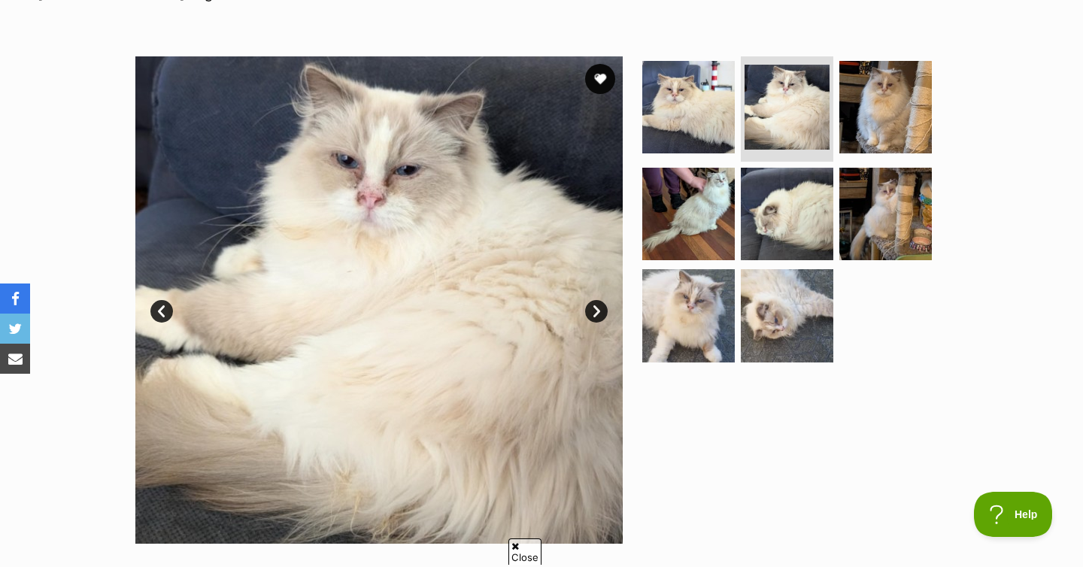
scroll to position [0, 0]
click at [590, 304] on link "Next" at bounding box center [596, 311] width 23 height 23
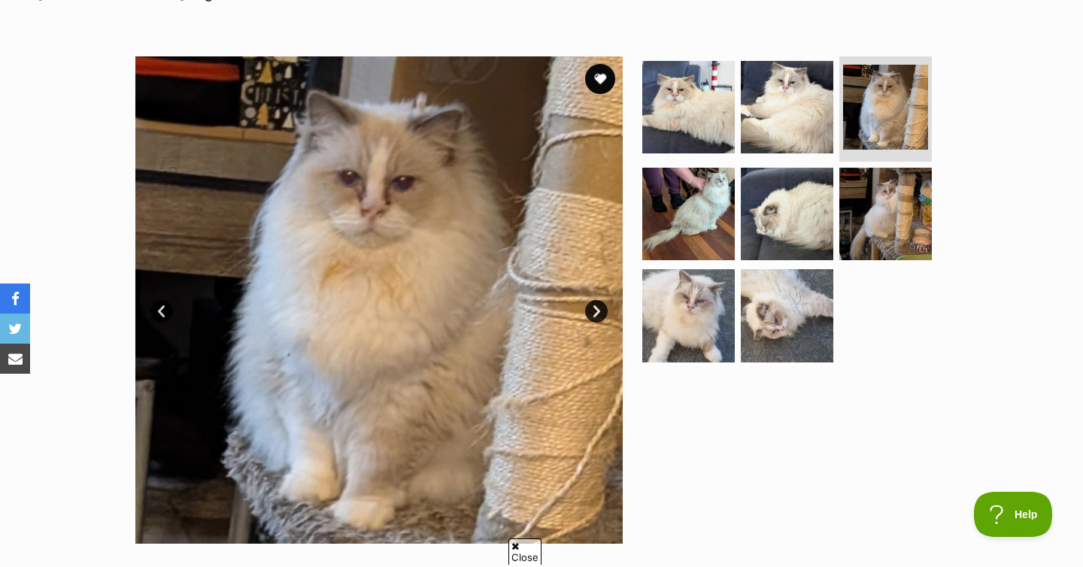
click at [590, 304] on link "Next" at bounding box center [596, 311] width 23 height 23
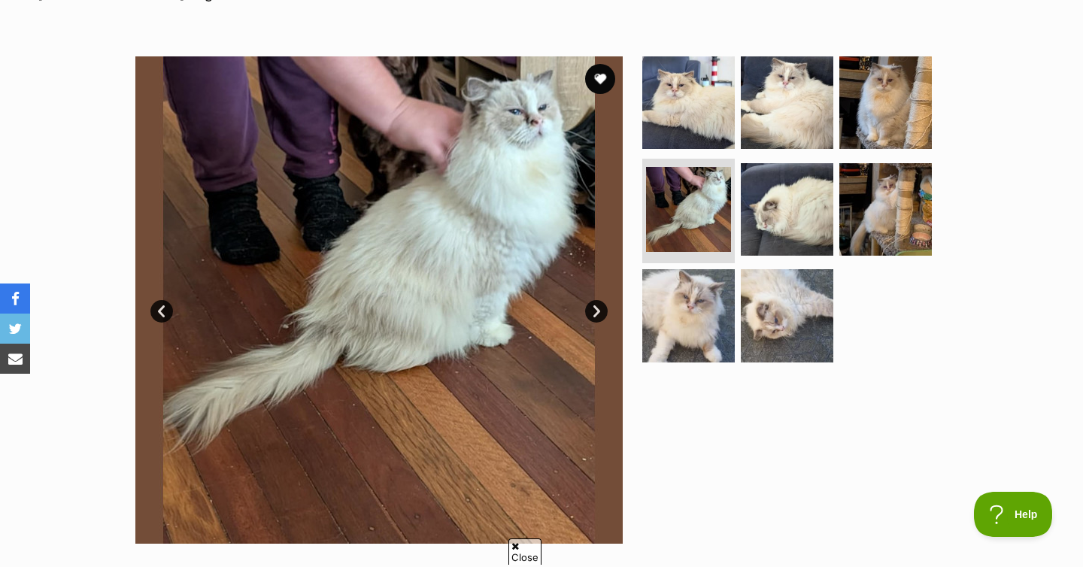
click at [590, 304] on link "Next" at bounding box center [596, 311] width 23 height 23
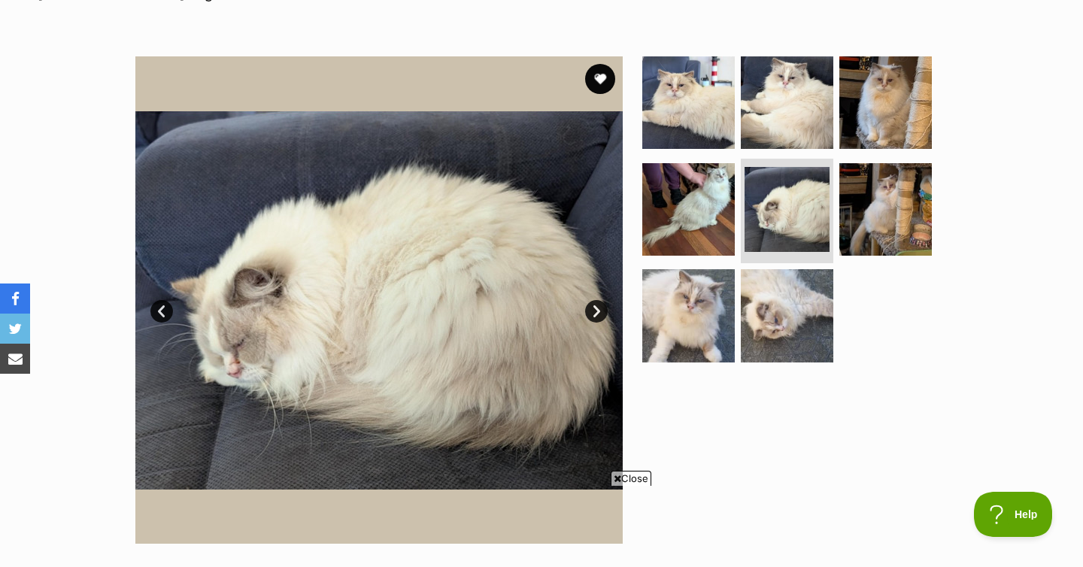
click at [590, 304] on link "Next" at bounding box center [596, 311] width 23 height 23
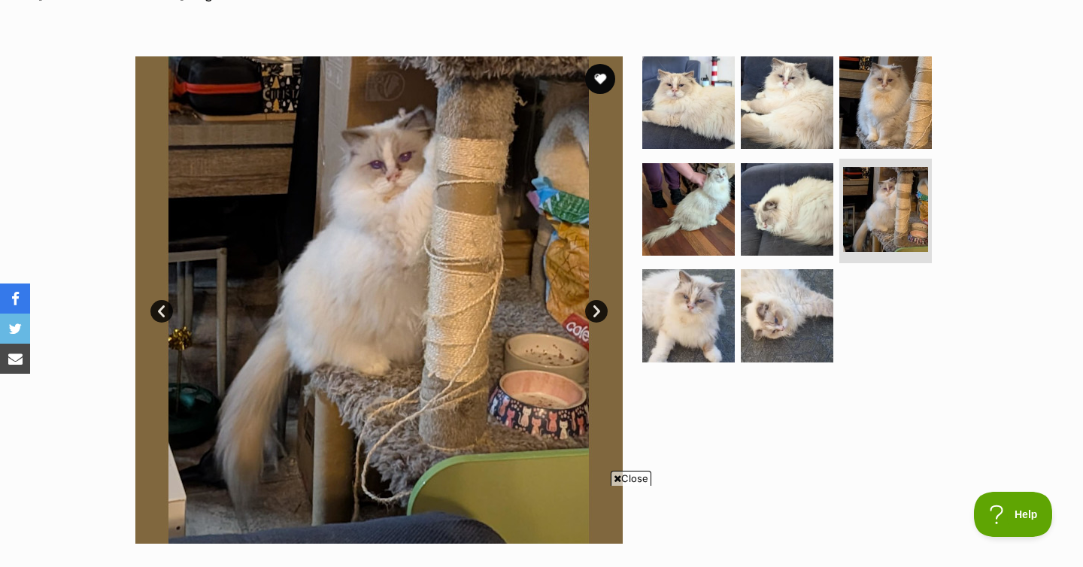
click at [590, 304] on link "Next" at bounding box center [596, 311] width 23 height 23
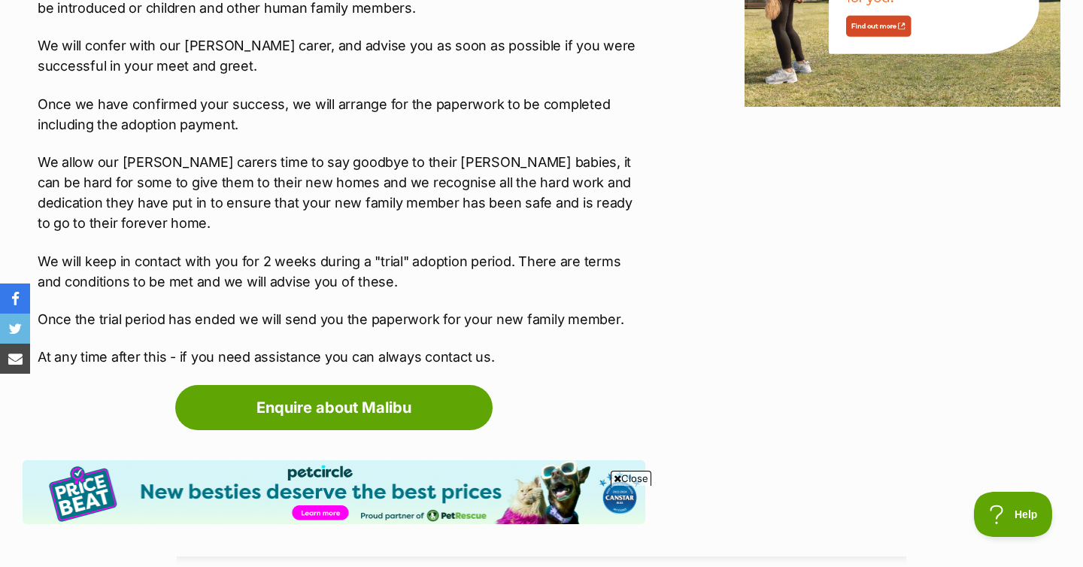
scroll to position [2008, 0]
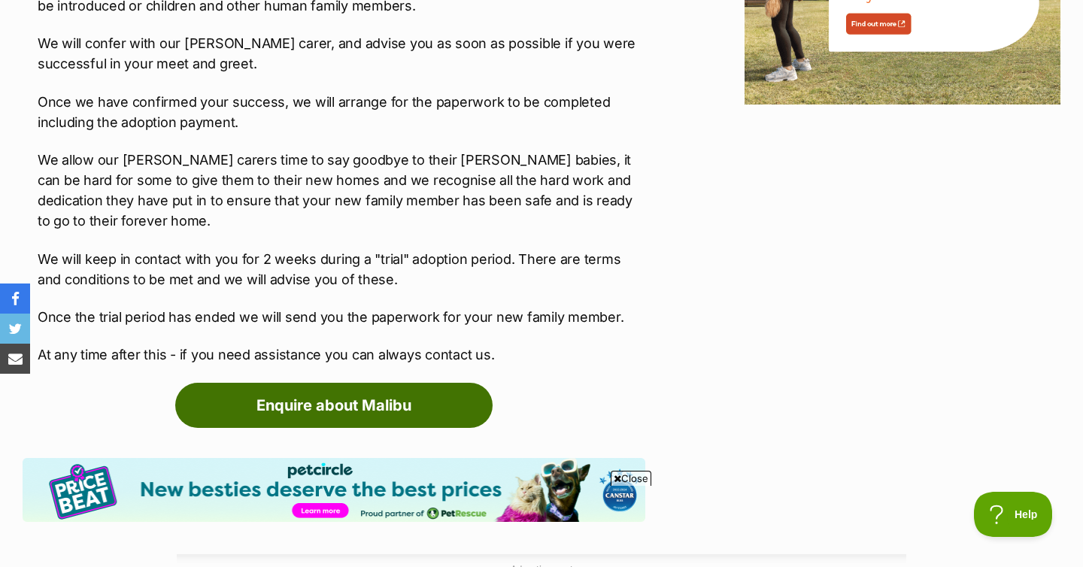
click at [461, 383] on link "Enquire about Malibu" at bounding box center [333, 405] width 317 height 45
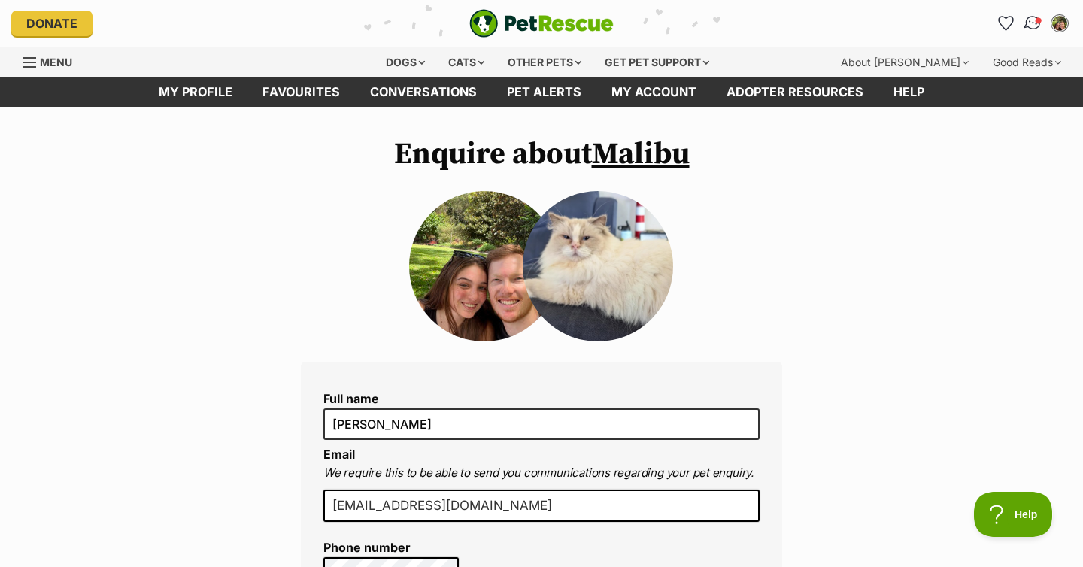
click at [1040, 19] on span "Conversations" at bounding box center [1039, 21] width 8 height 8
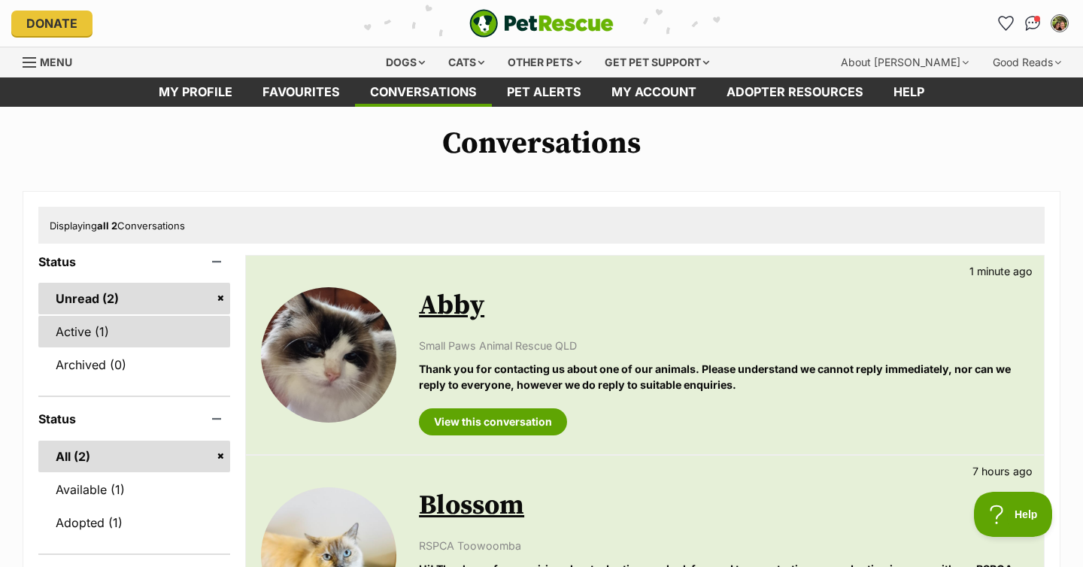
click at [90, 328] on link "Active (1)" at bounding box center [134, 332] width 192 height 32
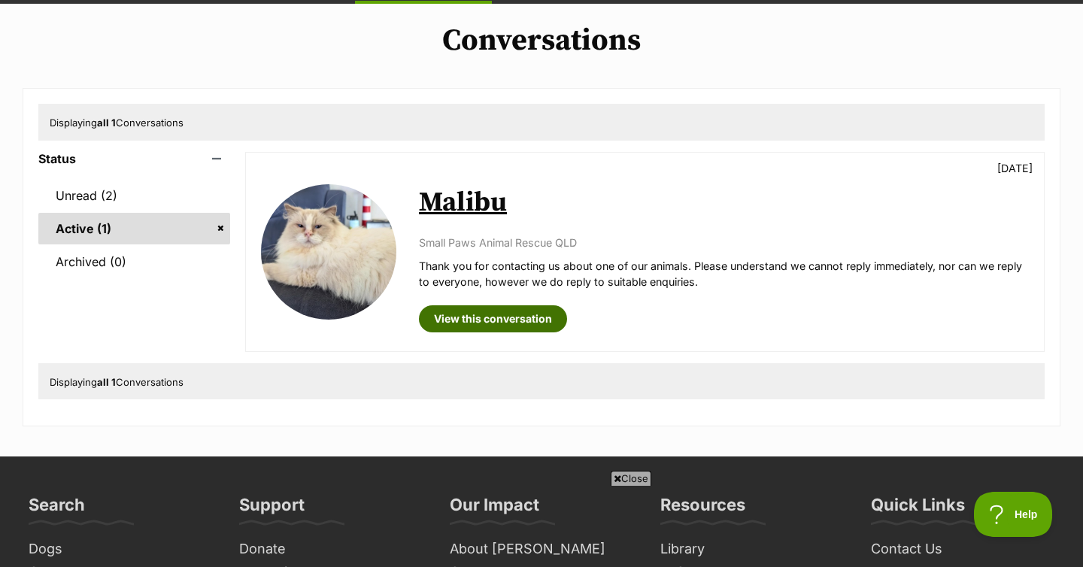
click at [485, 327] on link "View this conversation" at bounding box center [493, 318] width 148 height 27
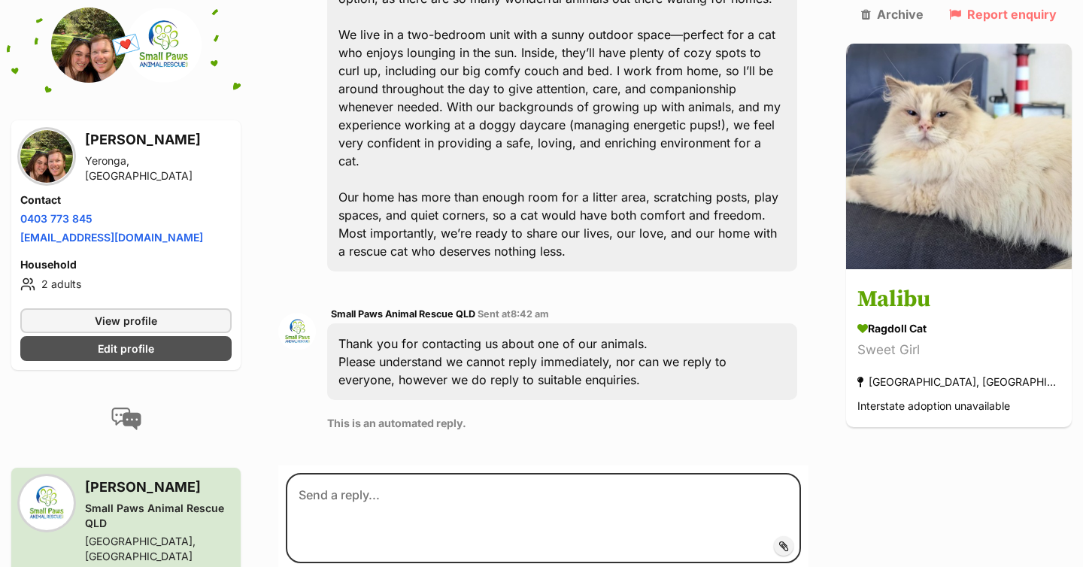
scroll to position [694, 0]
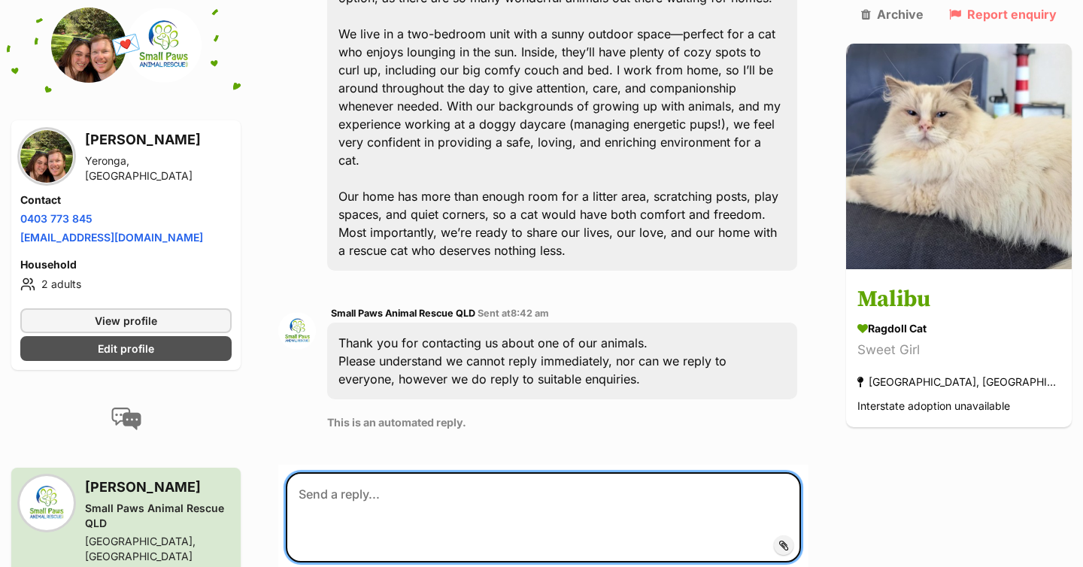
click at [524, 472] on textarea at bounding box center [543, 517] width 515 height 90
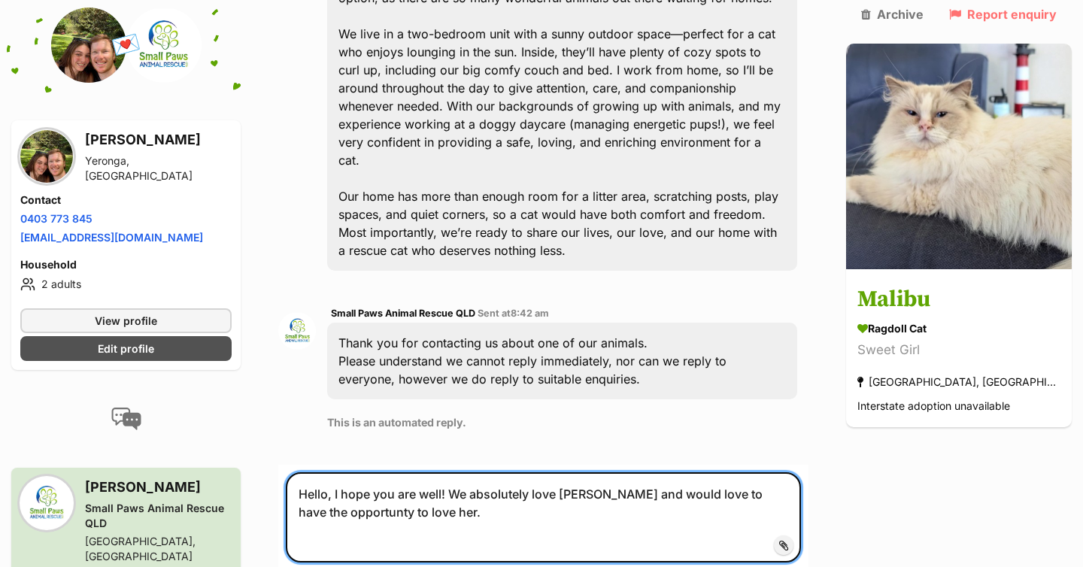
click at [352, 472] on textarea "Hello, I hope you are well! We absolutely love Malibu and would love to have th…" at bounding box center [543, 517] width 515 height 90
click at [457, 472] on textarea "Hello, I hope you are well! We absolutely love Malibu and would love to have th…" at bounding box center [543, 517] width 515 height 90
type textarea "Hello, I hope you are well! We absolutely love Malibu and would love to have th…"
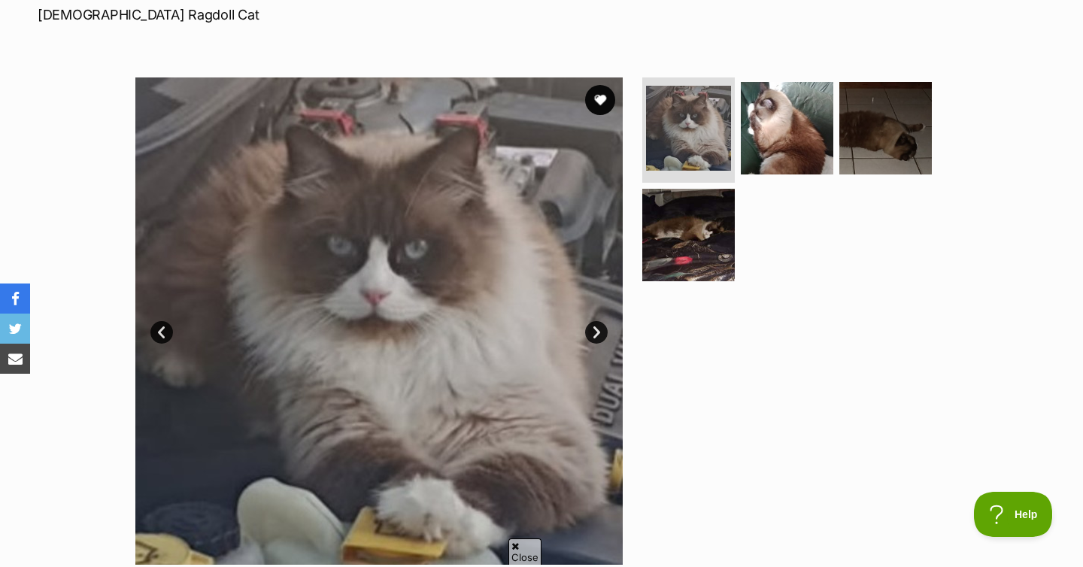
click at [597, 335] on link "Next" at bounding box center [596, 332] width 23 height 23
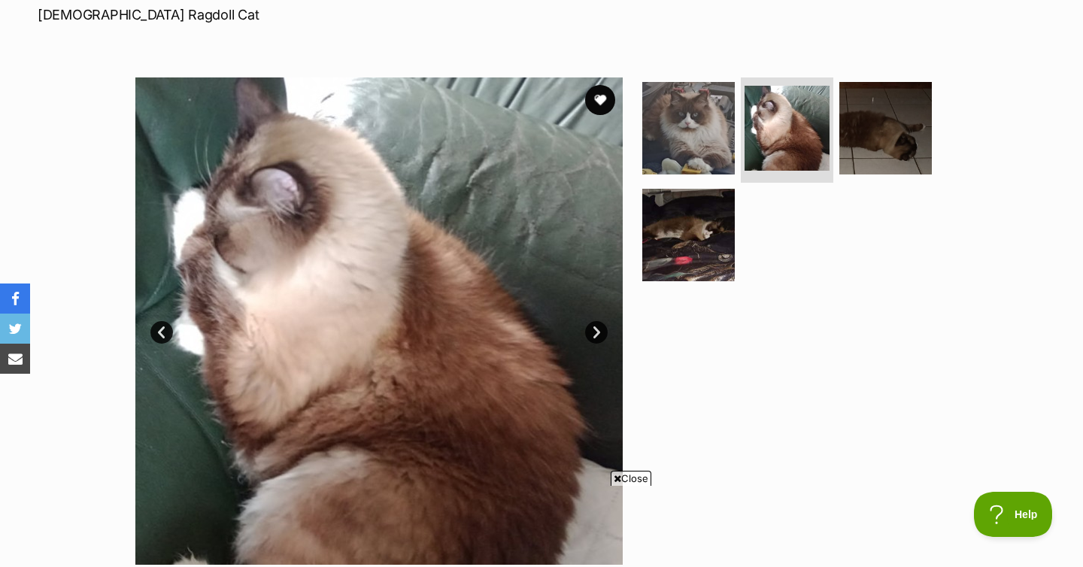
click at [597, 335] on link "Next" at bounding box center [596, 332] width 23 height 23
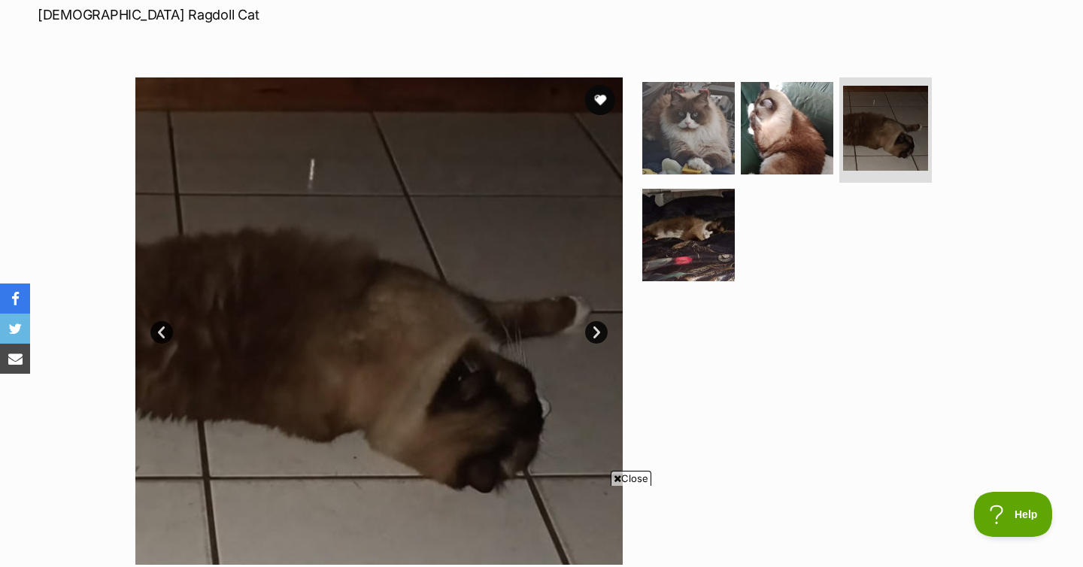
click at [597, 335] on link "Next" at bounding box center [596, 332] width 23 height 23
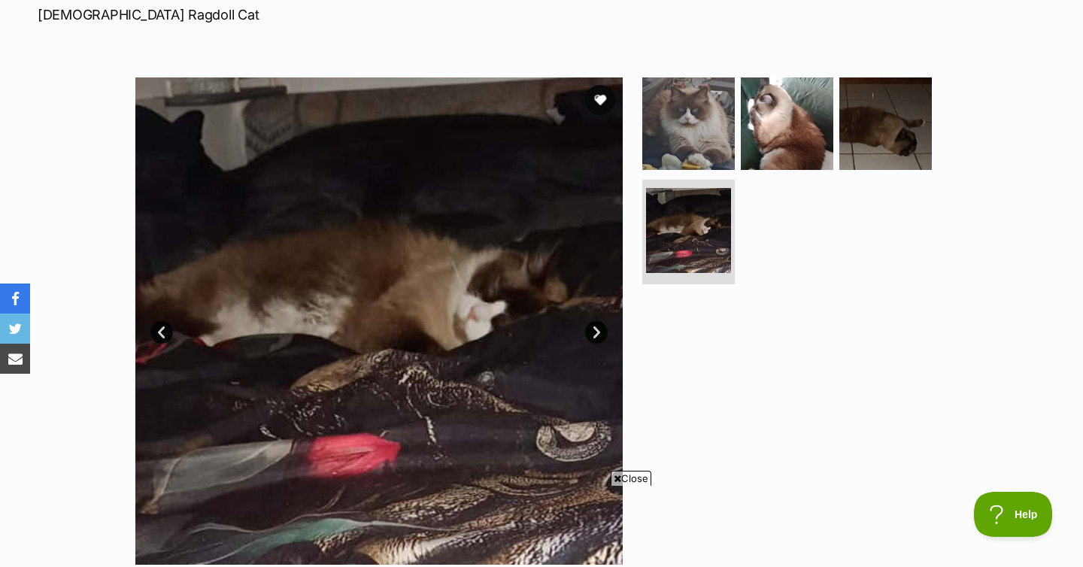
click at [597, 335] on link "Next" at bounding box center [596, 332] width 23 height 23
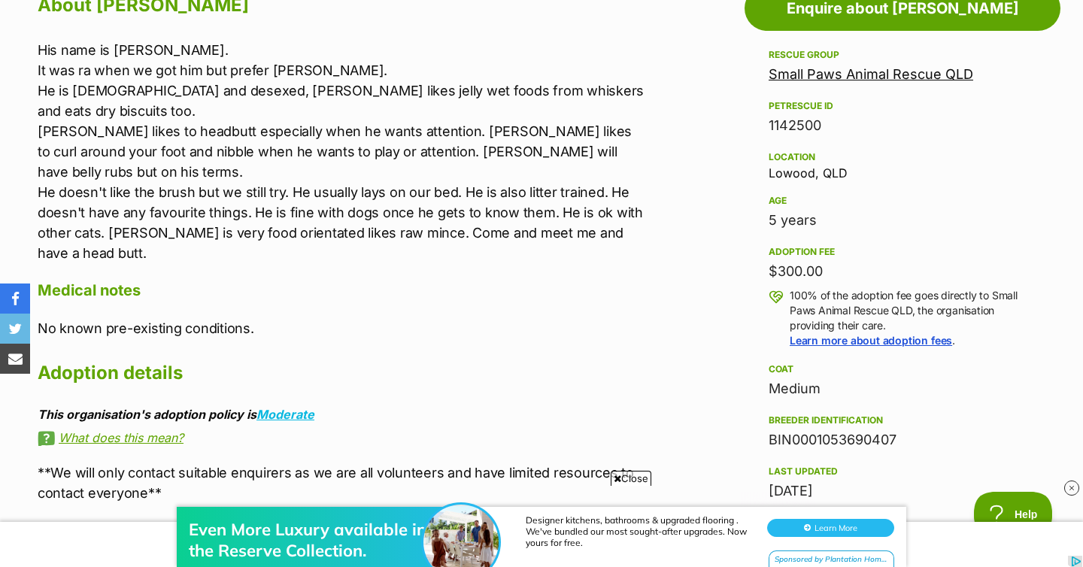
scroll to position [862, 0]
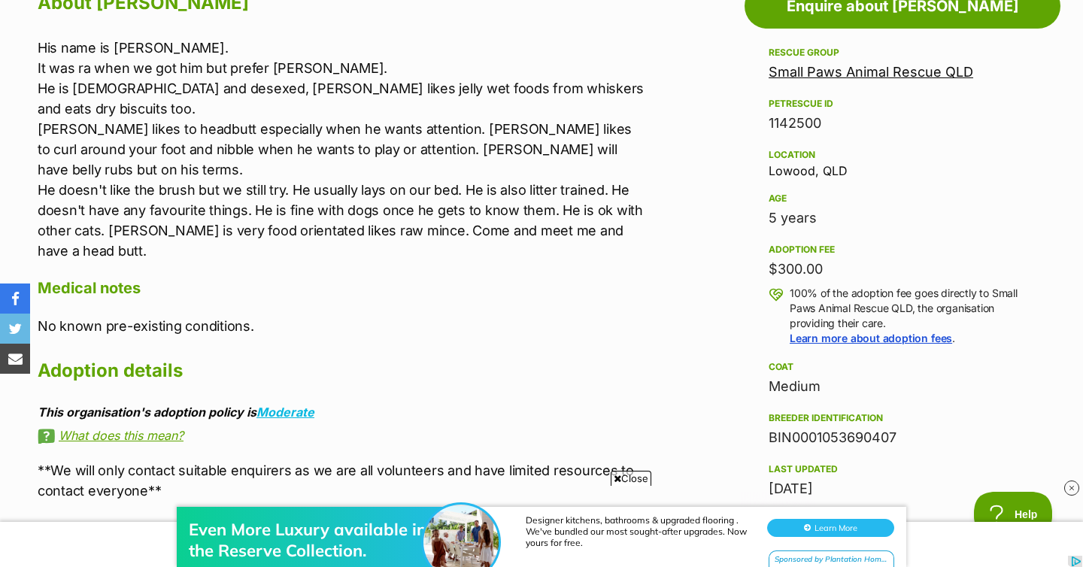
click at [790, 168] on div "Location Lowood, QLD" at bounding box center [903, 162] width 268 height 32
copy div "Lowood"
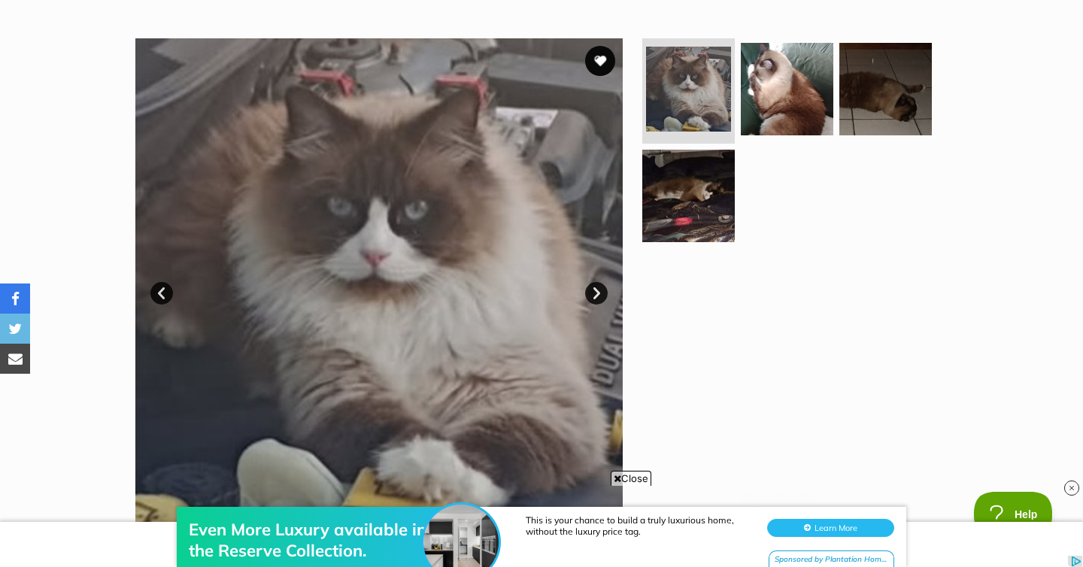
scroll to position [0, 0]
click at [597, 300] on link "Next" at bounding box center [596, 293] width 23 height 23
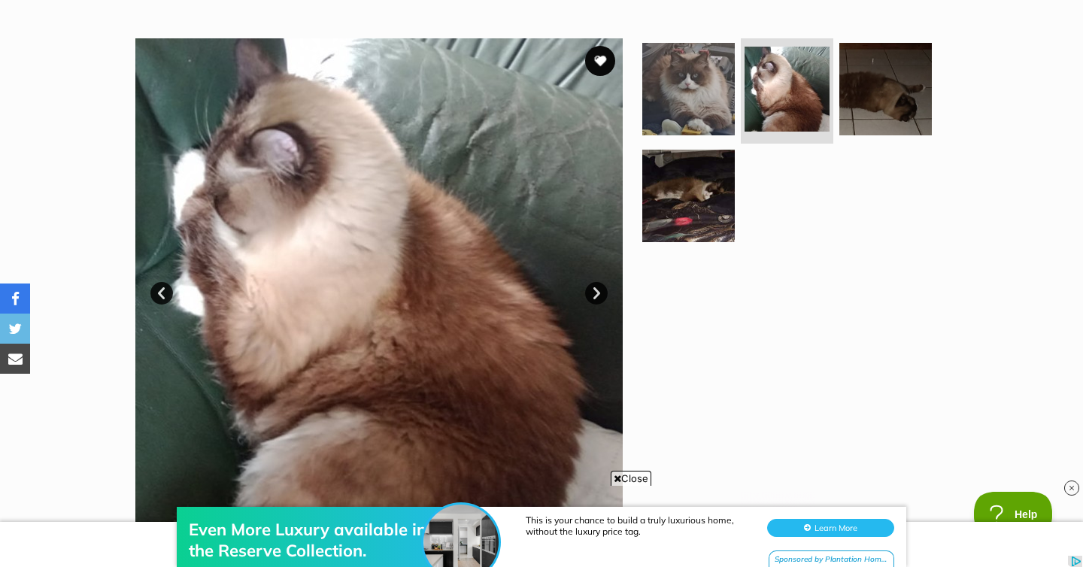
click at [597, 300] on link "Next" at bounding box center [596, 293] width 23 height 23
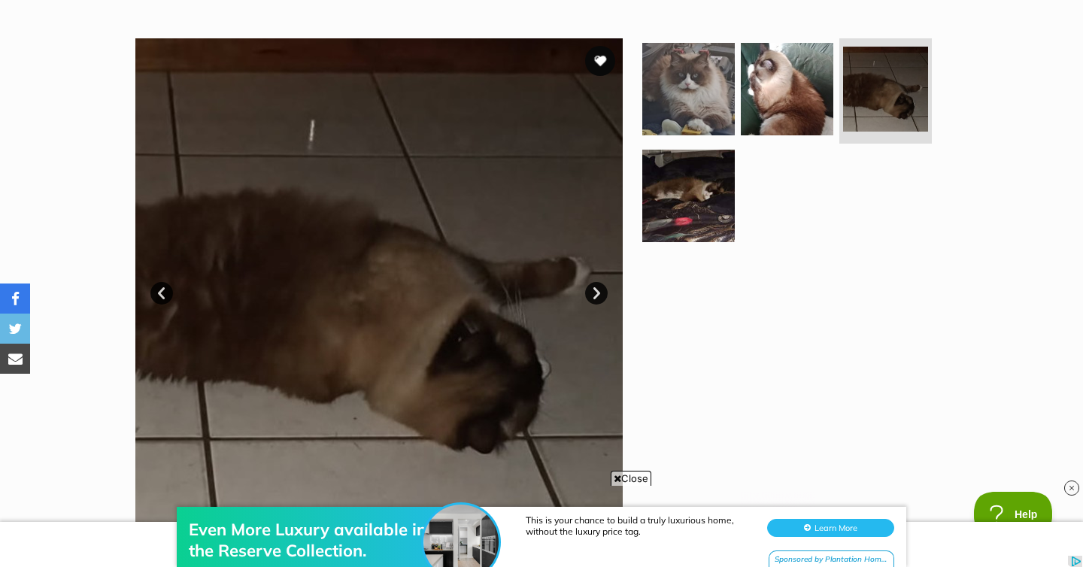
click at [597, 300] on link "Next" at bounding box center [596, 293] width 23 height 23
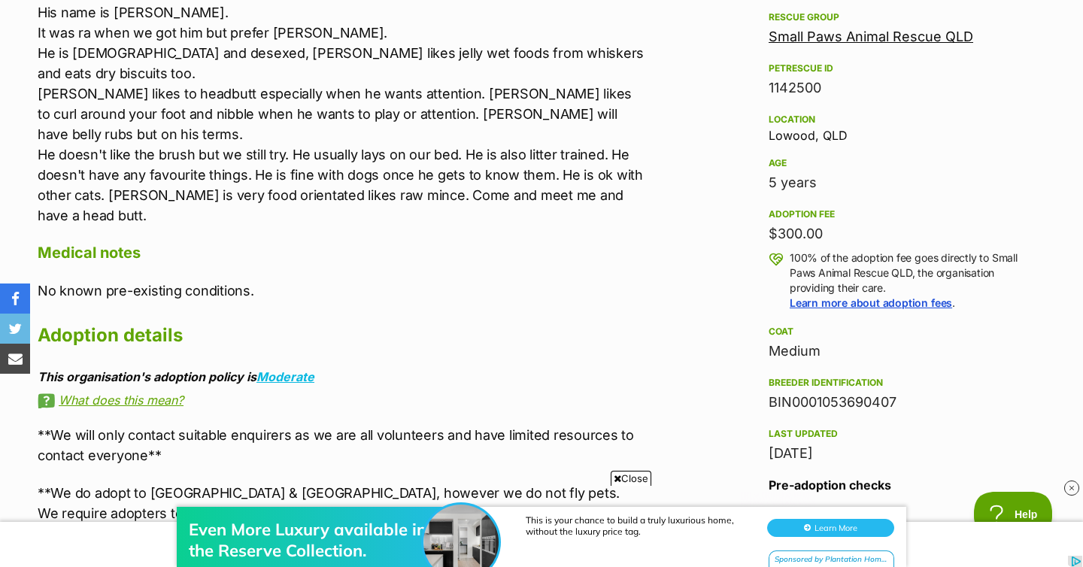
scroll to position [840, 0]
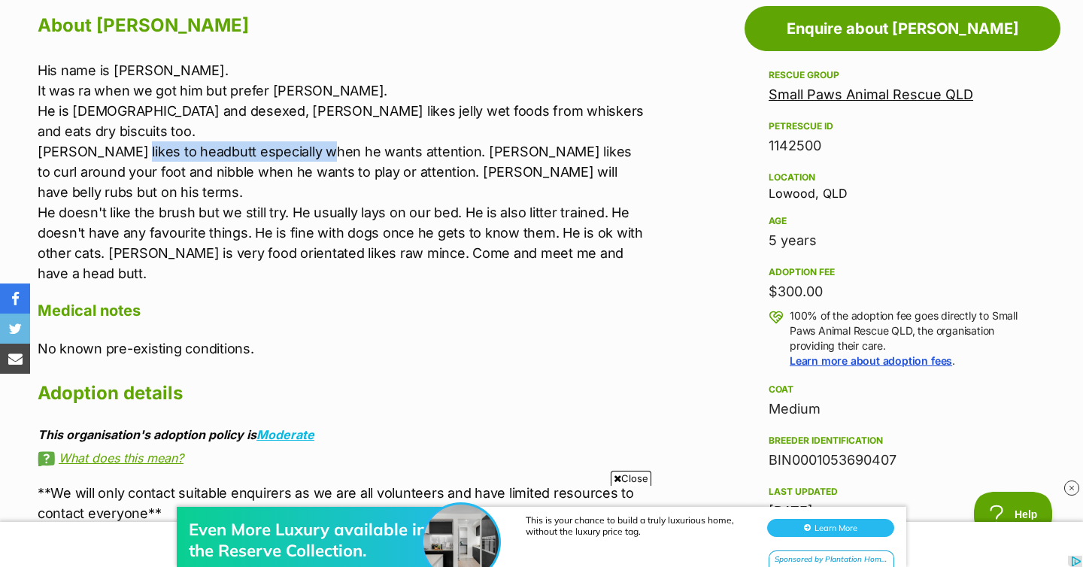
drag, startPoint x: 117, startPoint y: 127, endPoint x: 314, endPoint y: 138, distance: 197.4
click at [314, 138] on p "His name is Raj. It was ra when we got him but prefer Raj. He is 5 yrs old and …" at bounding box center [342, 171] width 608 height 223
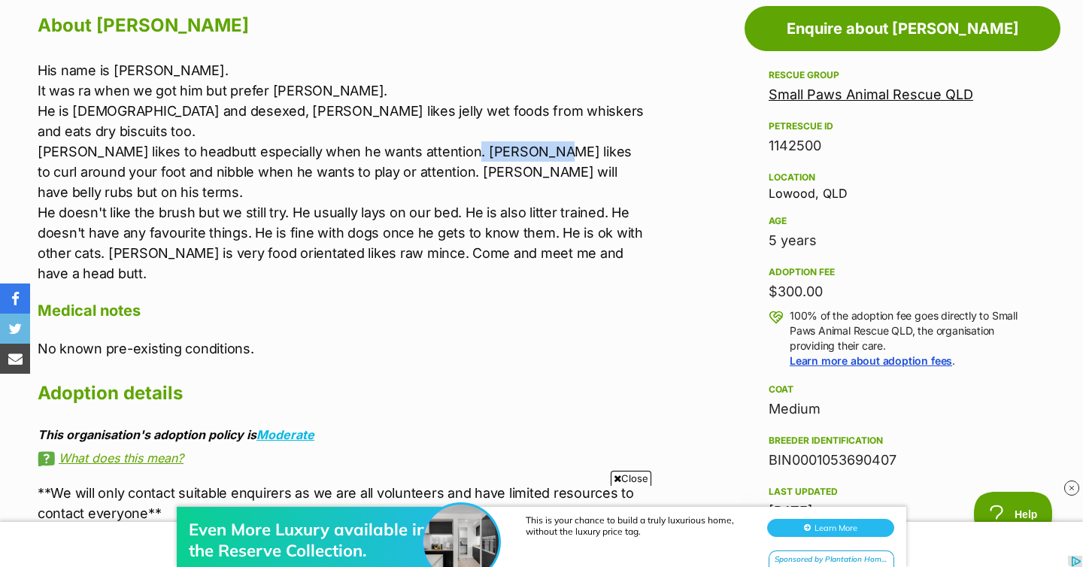
drag, startPoint x: 437, startPoint y: 123, endPoint x: 500, endPoint y: 129, distance: 63.5
click at [500, 129] on p "His name is Raj. It was ra when we got him but prefer Raj. He is 5 yrs old and …" at bounding box center [342, 171] width 608 height 223
drag, startPoint x: 355, startPoint y: 148, endPoint x: 528, endPoint y: 161, distance: 173.5
click at [528, 161] on p "His name is Raj. It was ra when we got him but prefer Raj. He is 5 yrs old and …" at bounding box center [342, 171] width 608 height 223
click at [286, 174] on p "His name is Raj. It was ra when we got him but prefer Raj. He is 5 yrs old and …" at bounding box center [342, 171] width 608 height 223
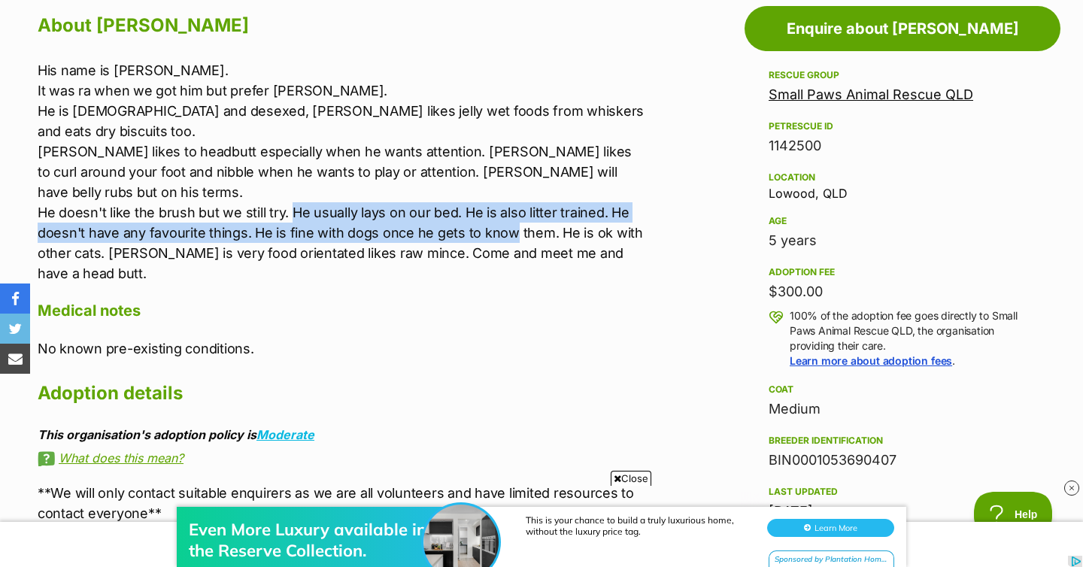
drag, startPoint x: 293, startPoint y: 173, endPoint x: 505, endPoint y: 196, distance: 212.6
click at [505, 198] on p "His name is Raj. It was ra when we got him but prefer Raj. He is 5 yrs old and …" at bounding box center [342, 171] width 608 height 223
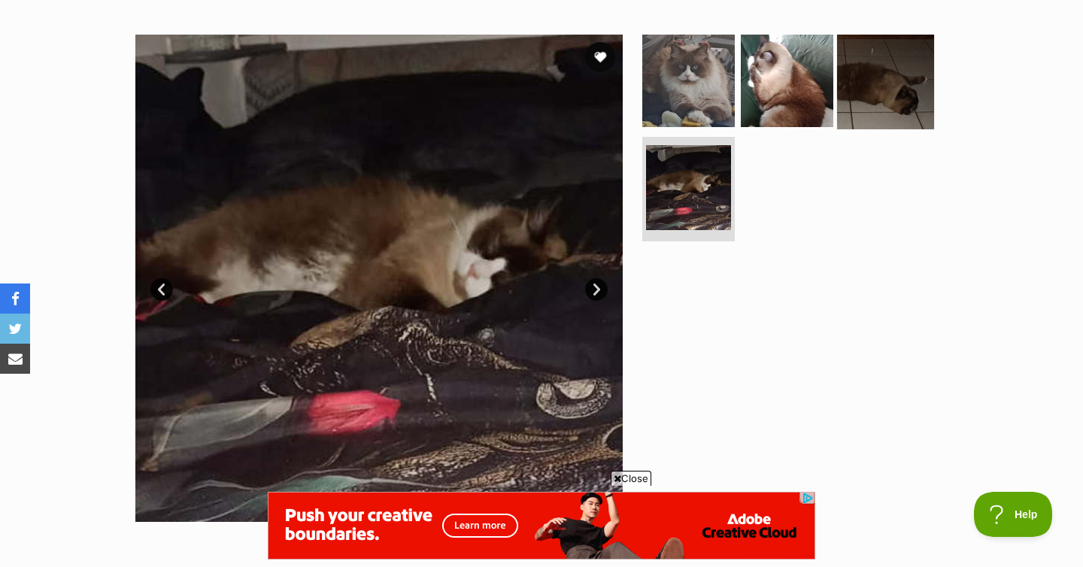
scroll to position [0, 0]
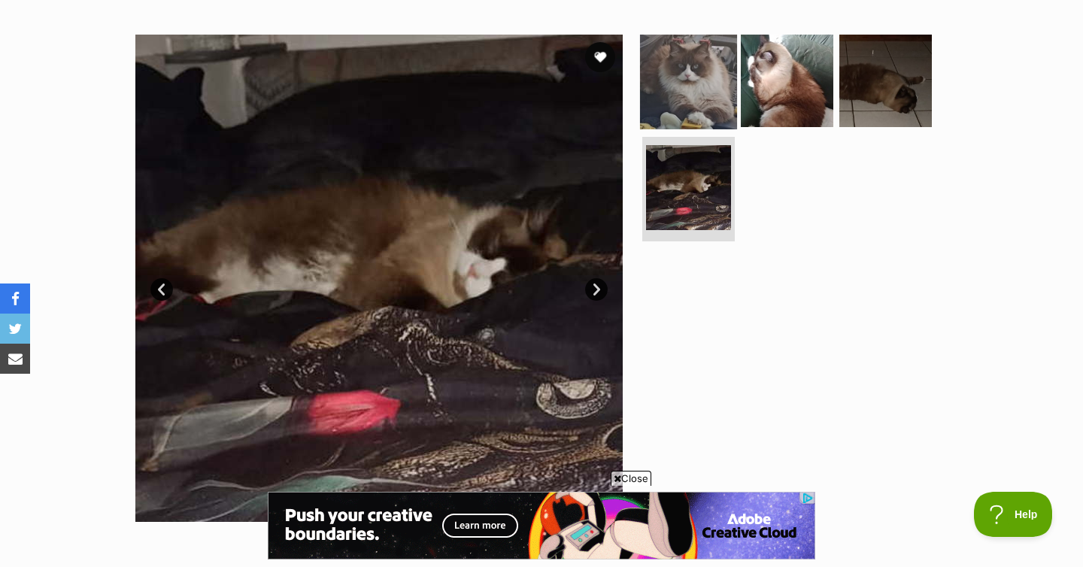
click at [679, 74] on img at bounding box center [688, 80] width 97 height 97
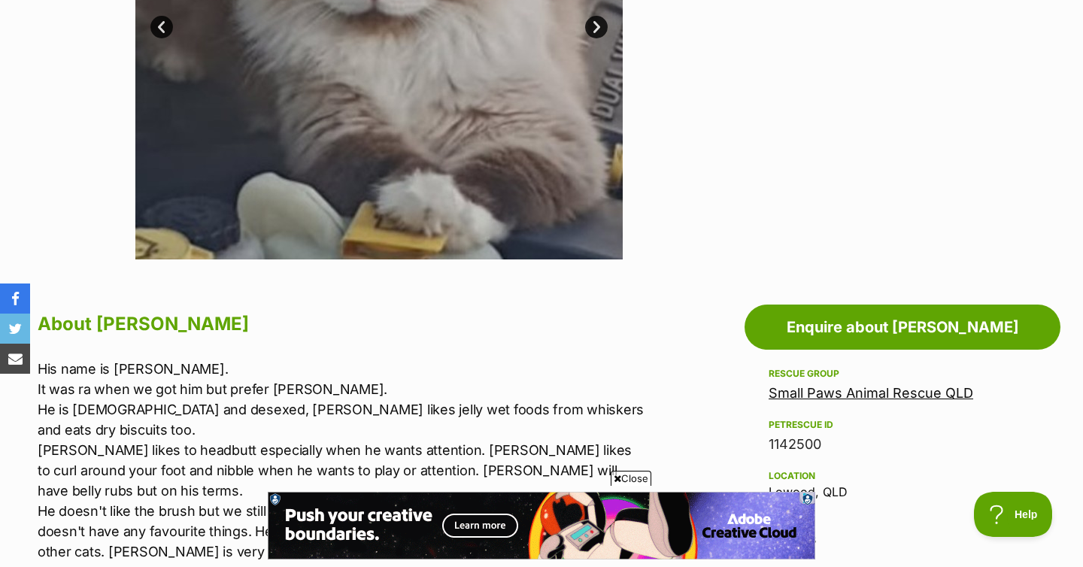
scroll to position [559, 0]
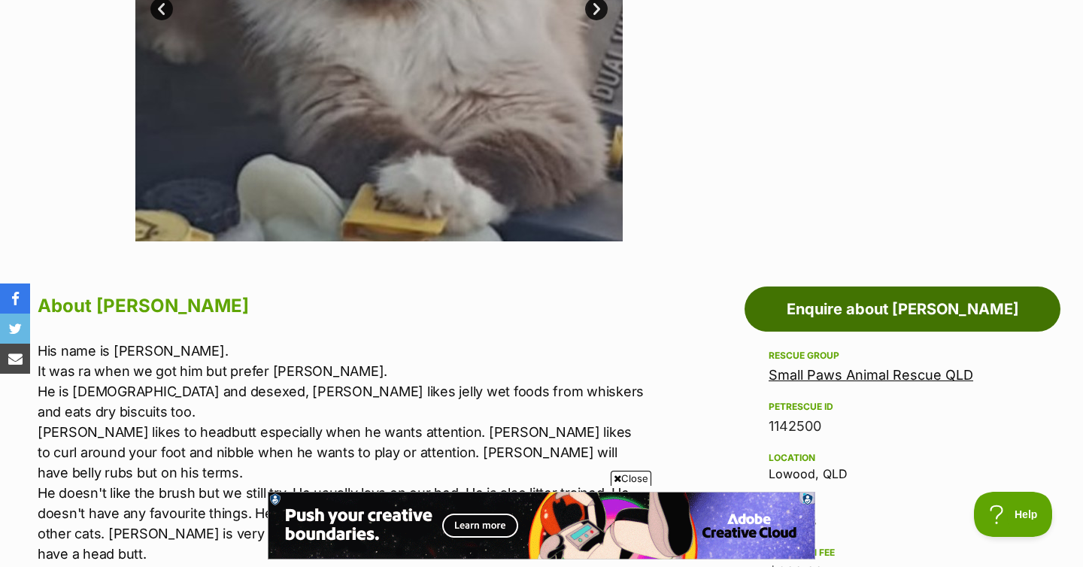
click at [879, 314] on link "Enquire about Raj" at bounding box center [903, 309] width 316 height 45
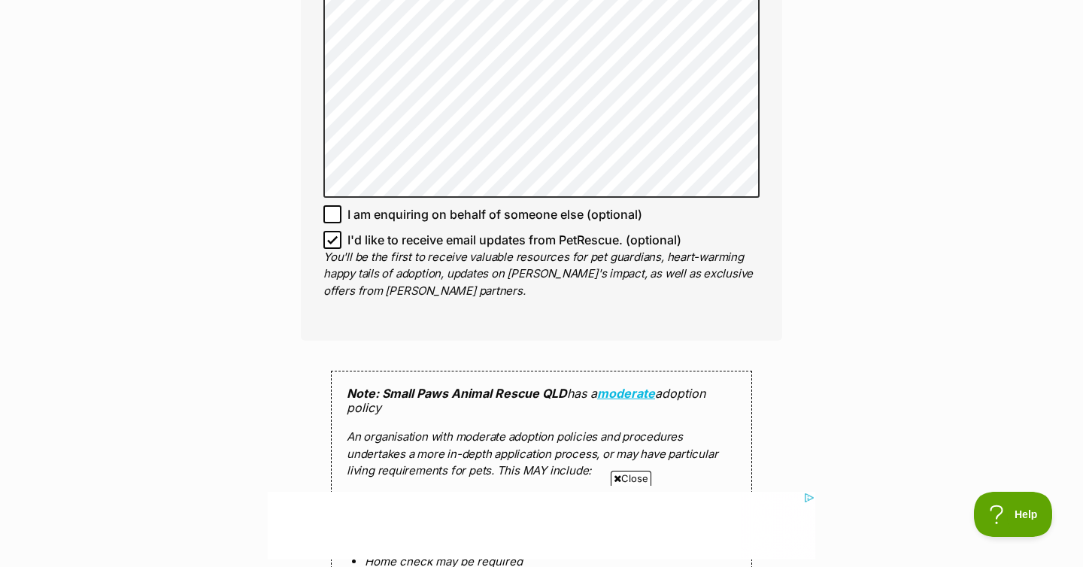
scroll to position [1243, 0]
click at [333, 233] on icon at bounding box center [332, 238] width 11 height 11
click at [333, 229] on input "I'd like to receive email updates from PetRescue. (optional)" at bounding box center [333, 238] width 18 height 18
checkbox input "false"
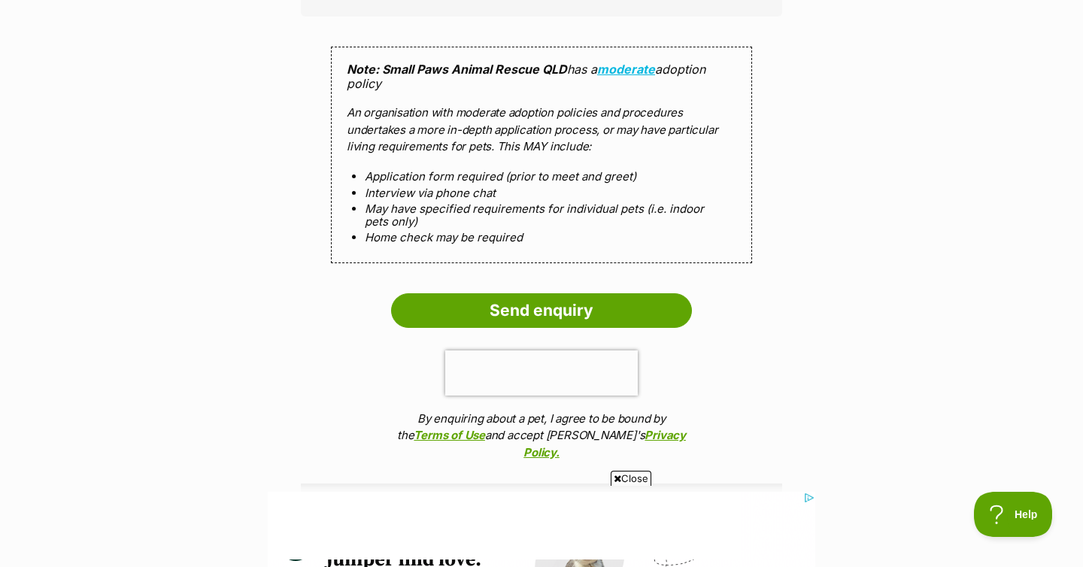
scroll to position [1607, 0]
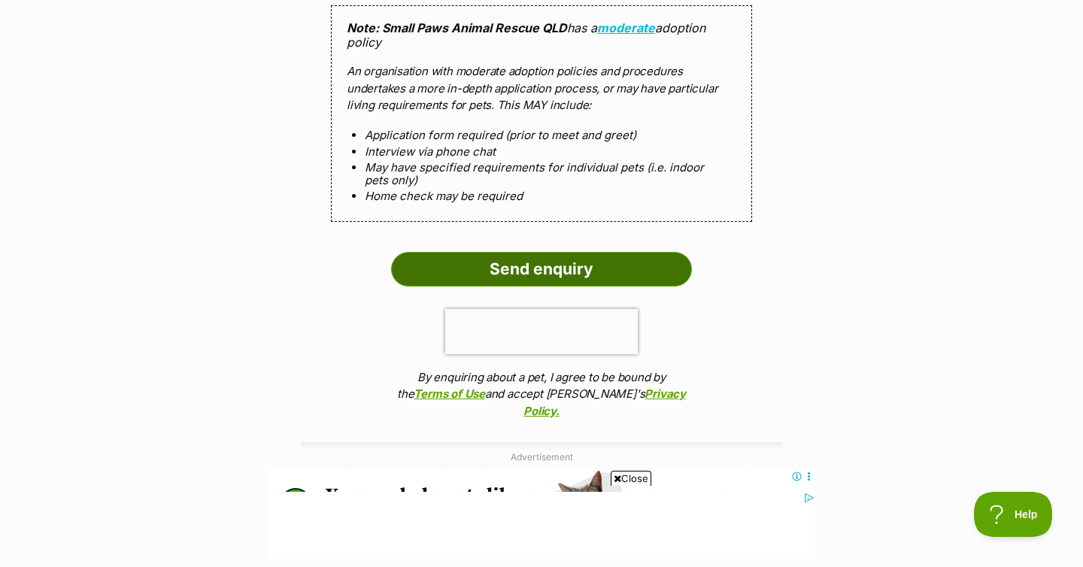
click at [526, 252] on input "Send enquiry" at bounding box center [541, 269] width 301 height 35
